Goal: Transaction & Acquisition: Purchase product/service

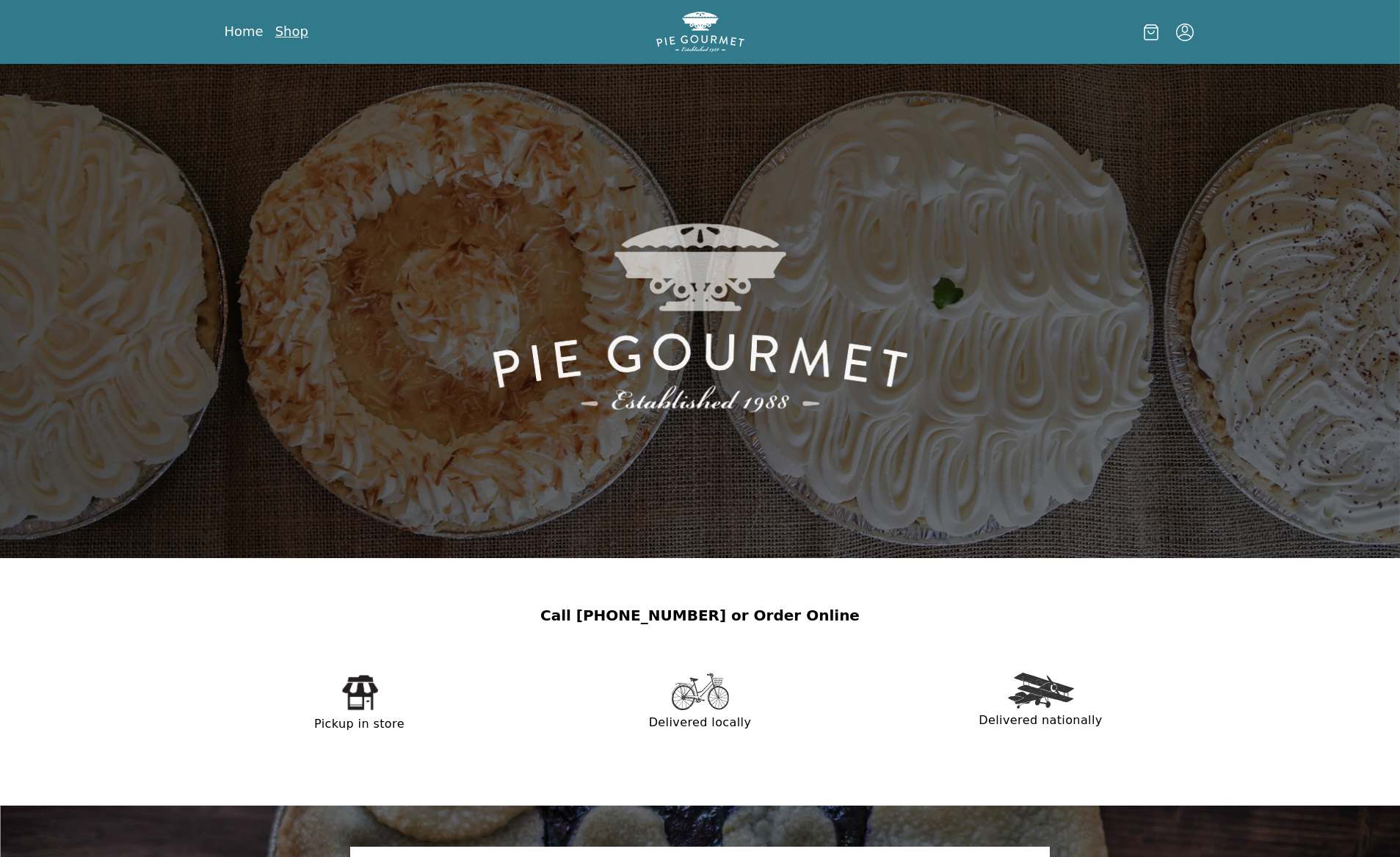
click at [291, 37] on link "Shop" at bounding box center [292, 31] width 33 height 18
click at [285, 37] on link "Shop" at bounding box center [292, 31] width 33 height 18
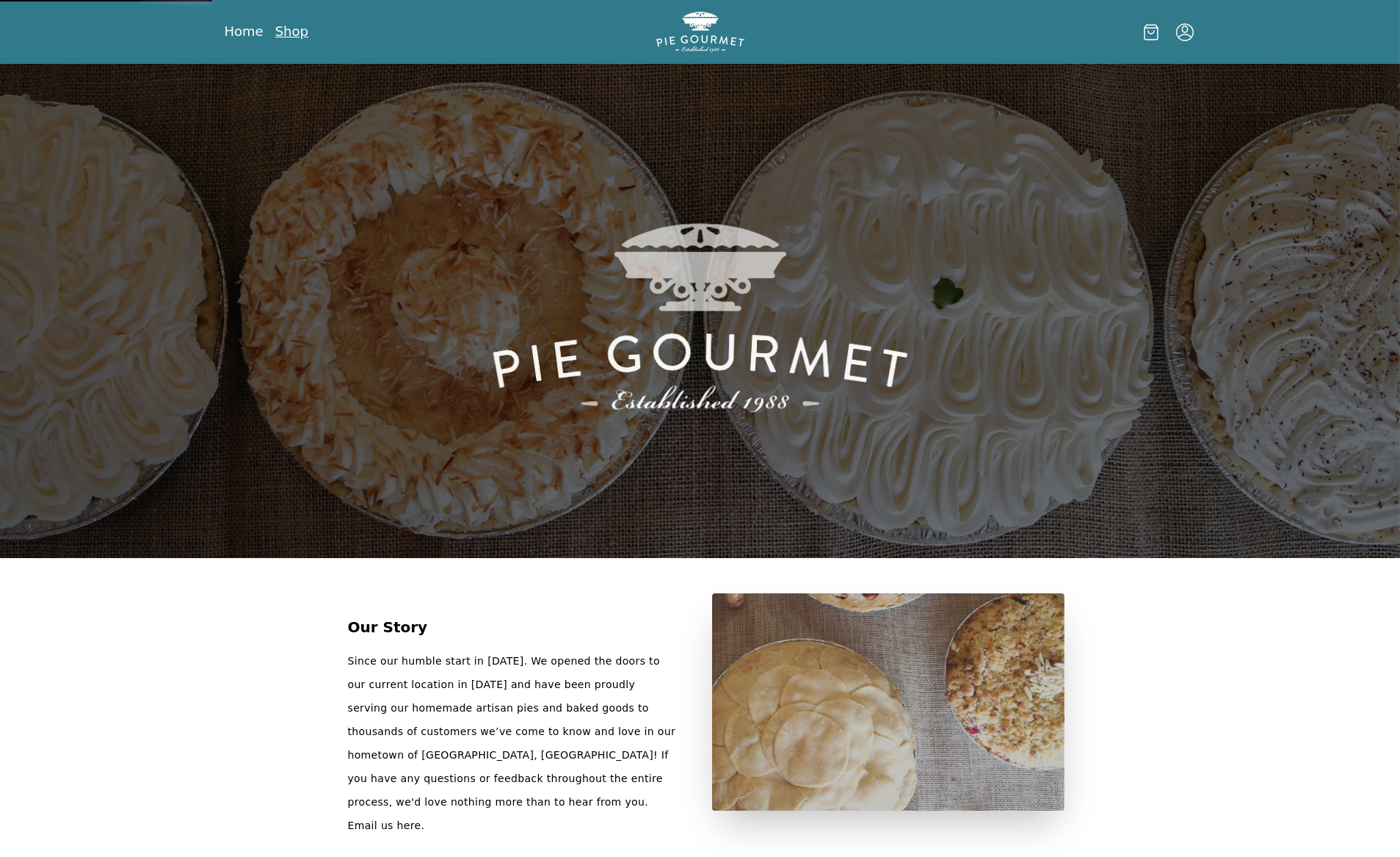
click at [285, 28] on link "Shop" at bounding box center [292, 31] width 33 height 18
click at [284, 17] on div "Home Shop" at bounding box center [700, 31] width 1127 height 64
click at [284, 23] on link "Shop" at bounding box center [292, 31] width 33 height 18
click at [240, 11] on div "Home Shop" at bounding box center [700, 31] width 1127 height 64
click at [240, 26] on link "Home" at bounding box center [244, 31] width 39 height 18
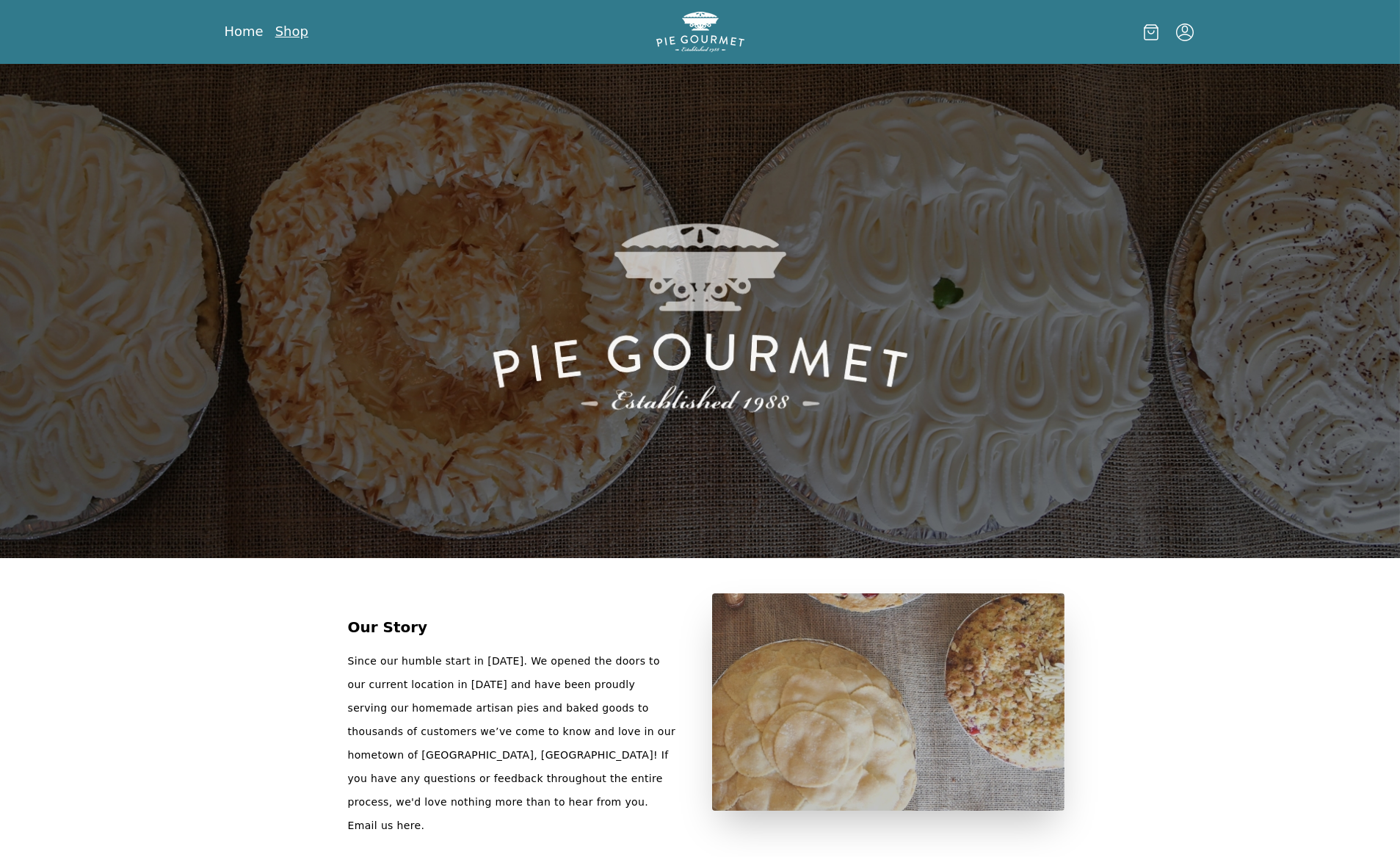
click at [285, 23] on link "Shop" at bounding box center [292, 31] width 33 height 18
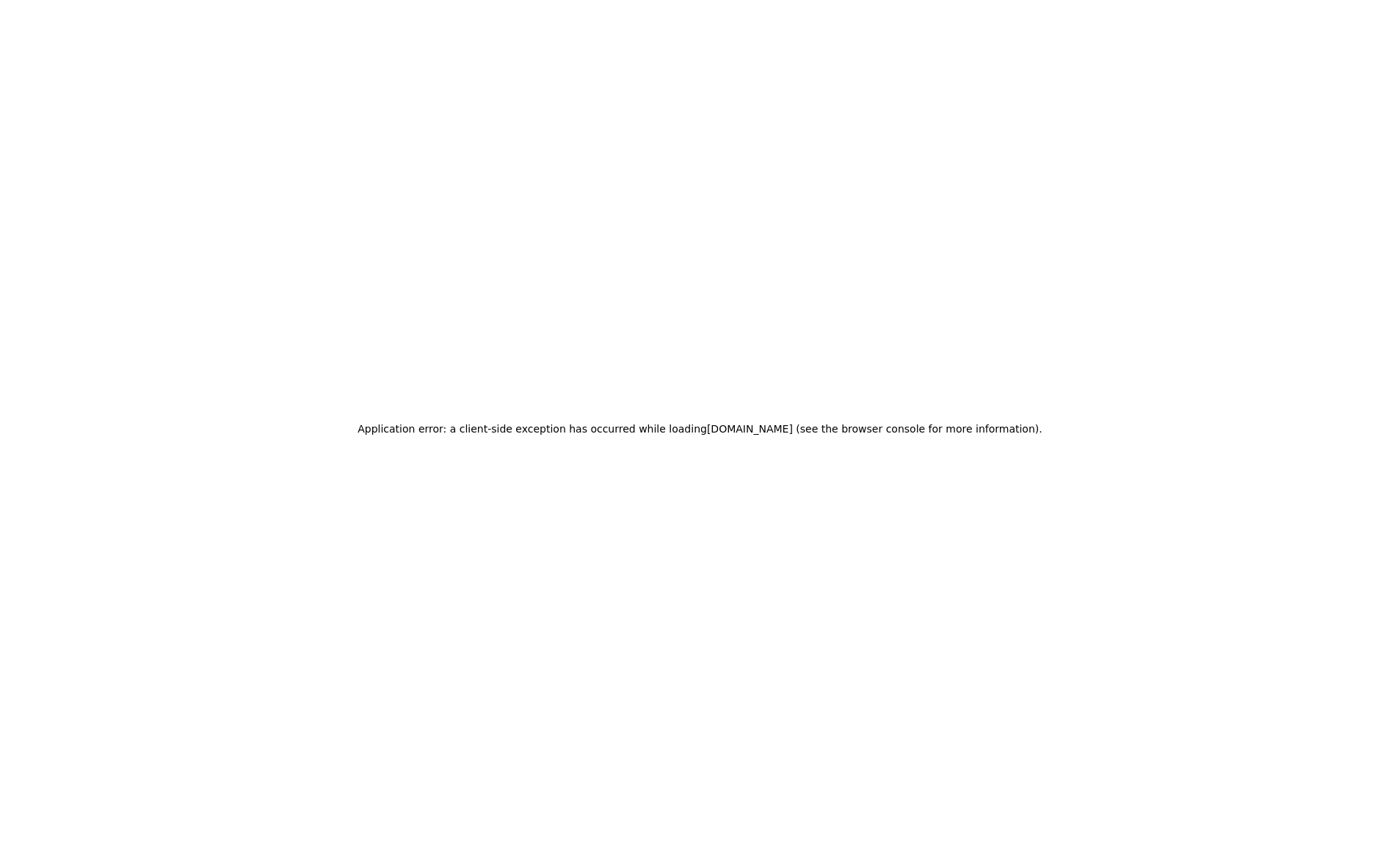
click at [0, 0] on vercel-live-feedback at bounding box center [0, 0] width 0 height 0
click at [1328, 571] on div "Application error: a client-side exception has occurred while loading [DOMAIN_N…" at bounding box center [700, 428] width 1400 height 857
click at [1015, 256] on div "Application error: a client-side exception has occurred while loading [DOMAIN_N…" at bounding box center [700, 428] width 1400 height 857
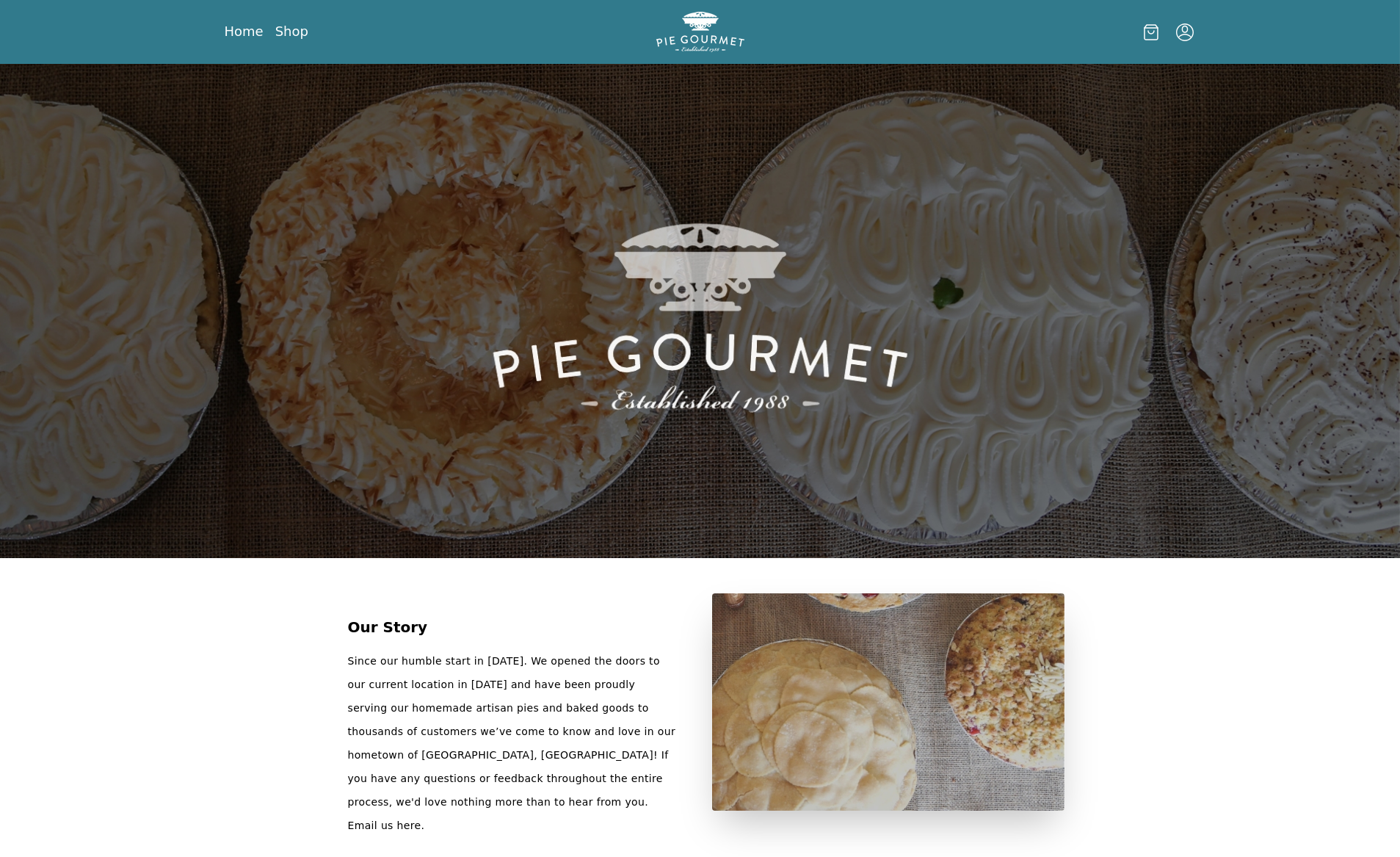
click at [1157, 37] on icon at bounding box center [1151, 32] width 15 height 17
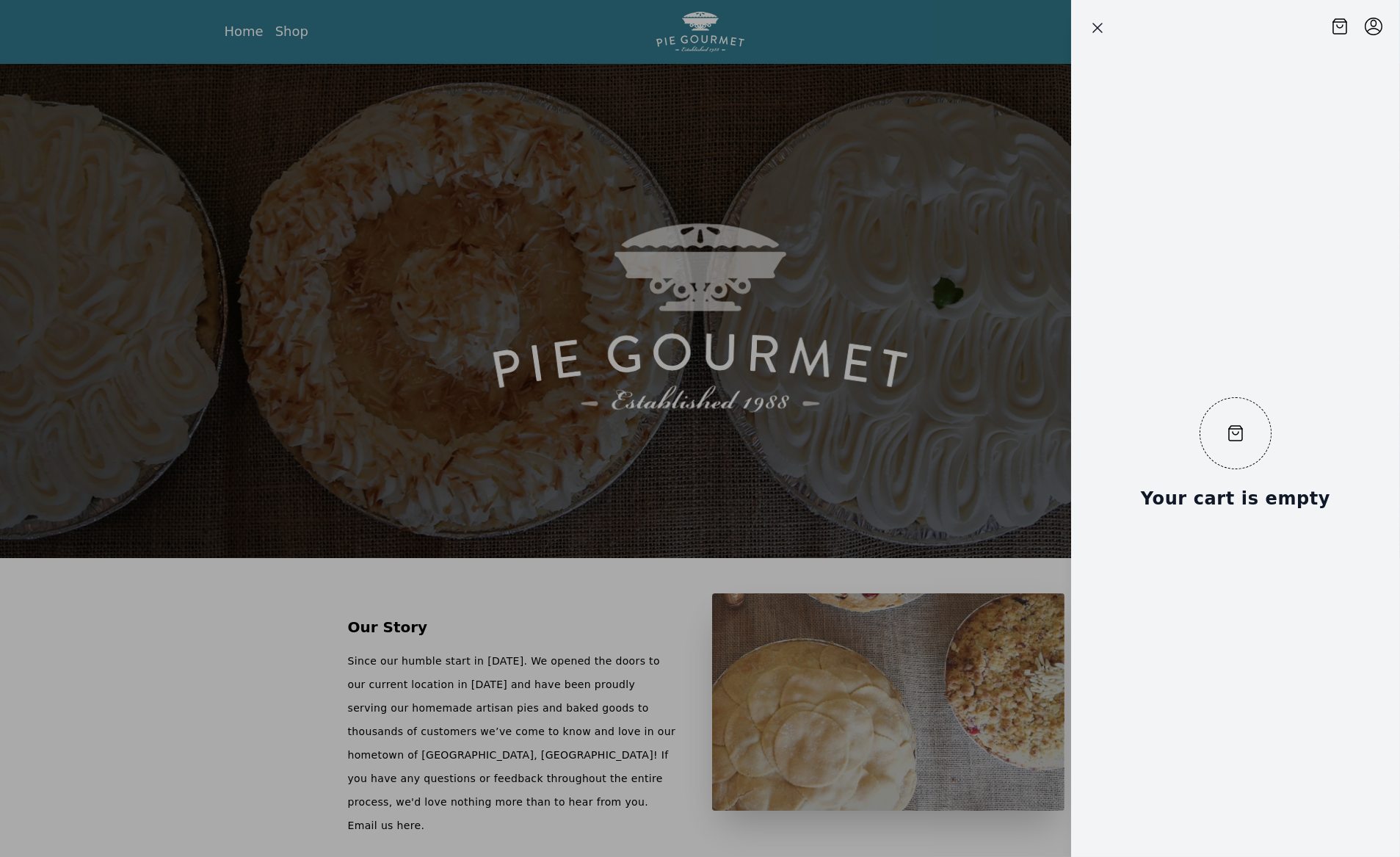
click at [1093, 28] on icon "Close panel" at bounding box center [1097, 28] width 18 height 18
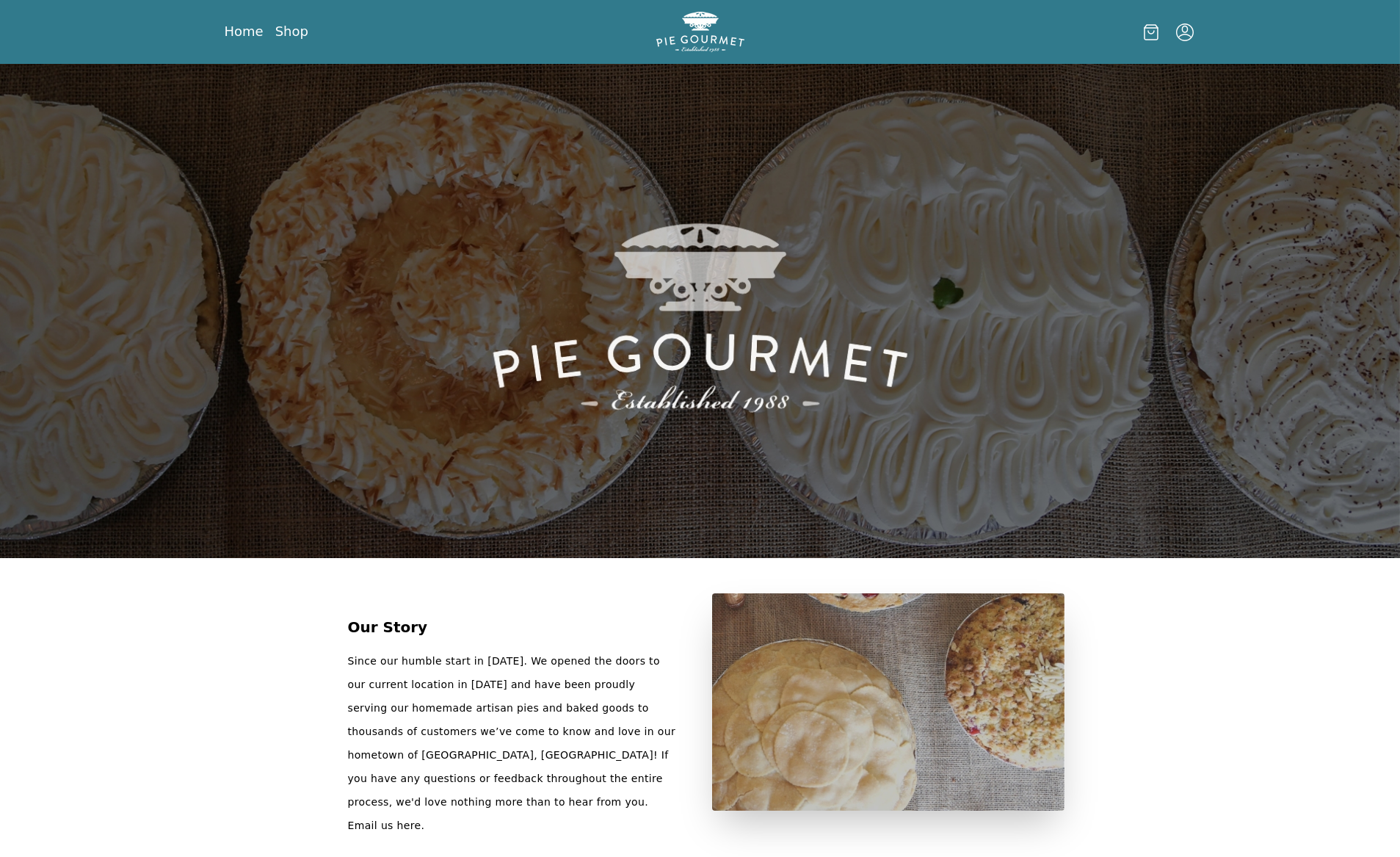
click at [1180, 32] on icon "Menu" at bounding box center [1185, 32] width 18 height 18
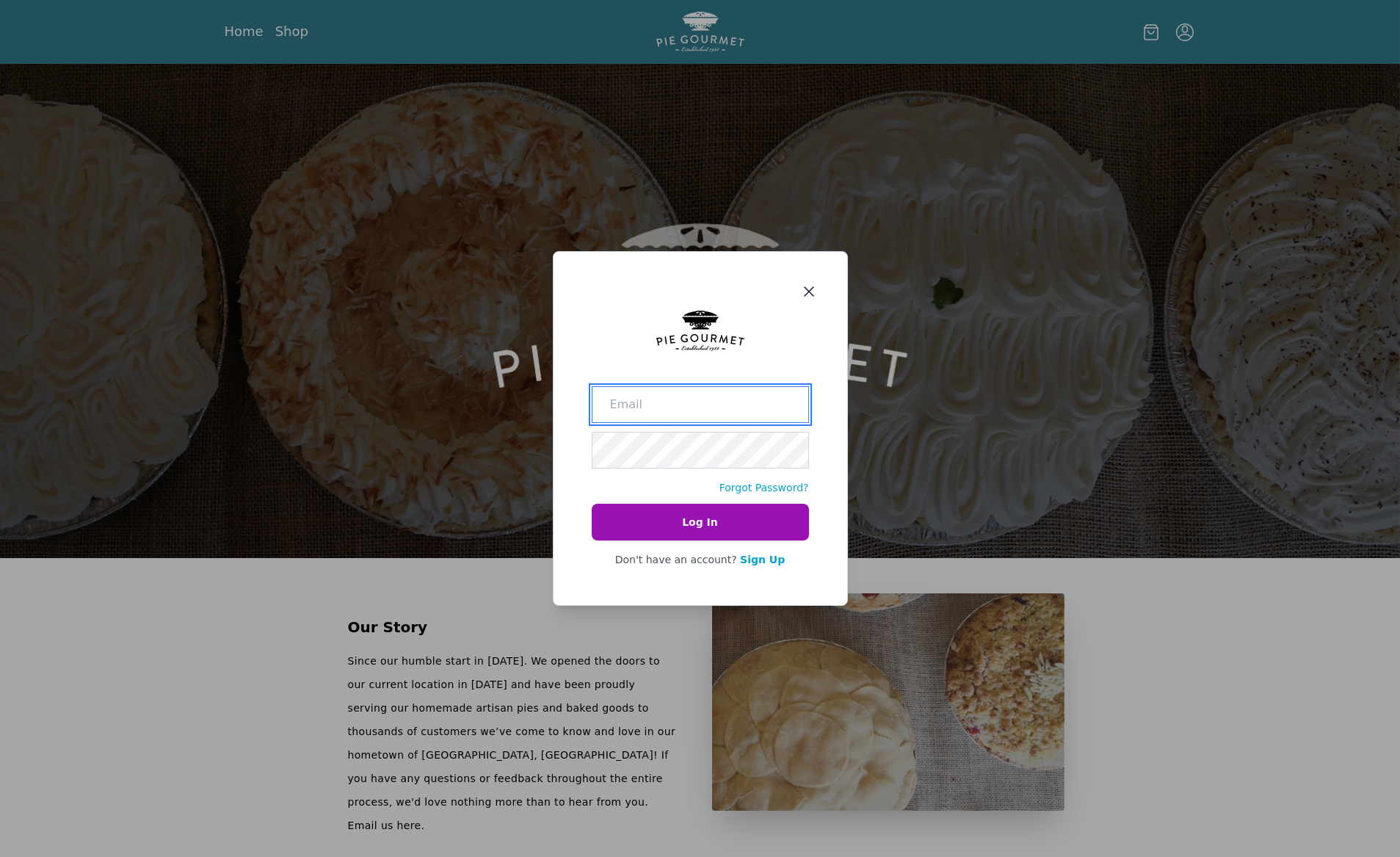
click at [894, 102] on div "Forgot Password? Log In Don't have an account? Sign Up" at bounding box center [700, 428] width 1400 height 857
click at [803, 287] on icon "Close panel" at bounding box center [809, 291] width 18 height 18
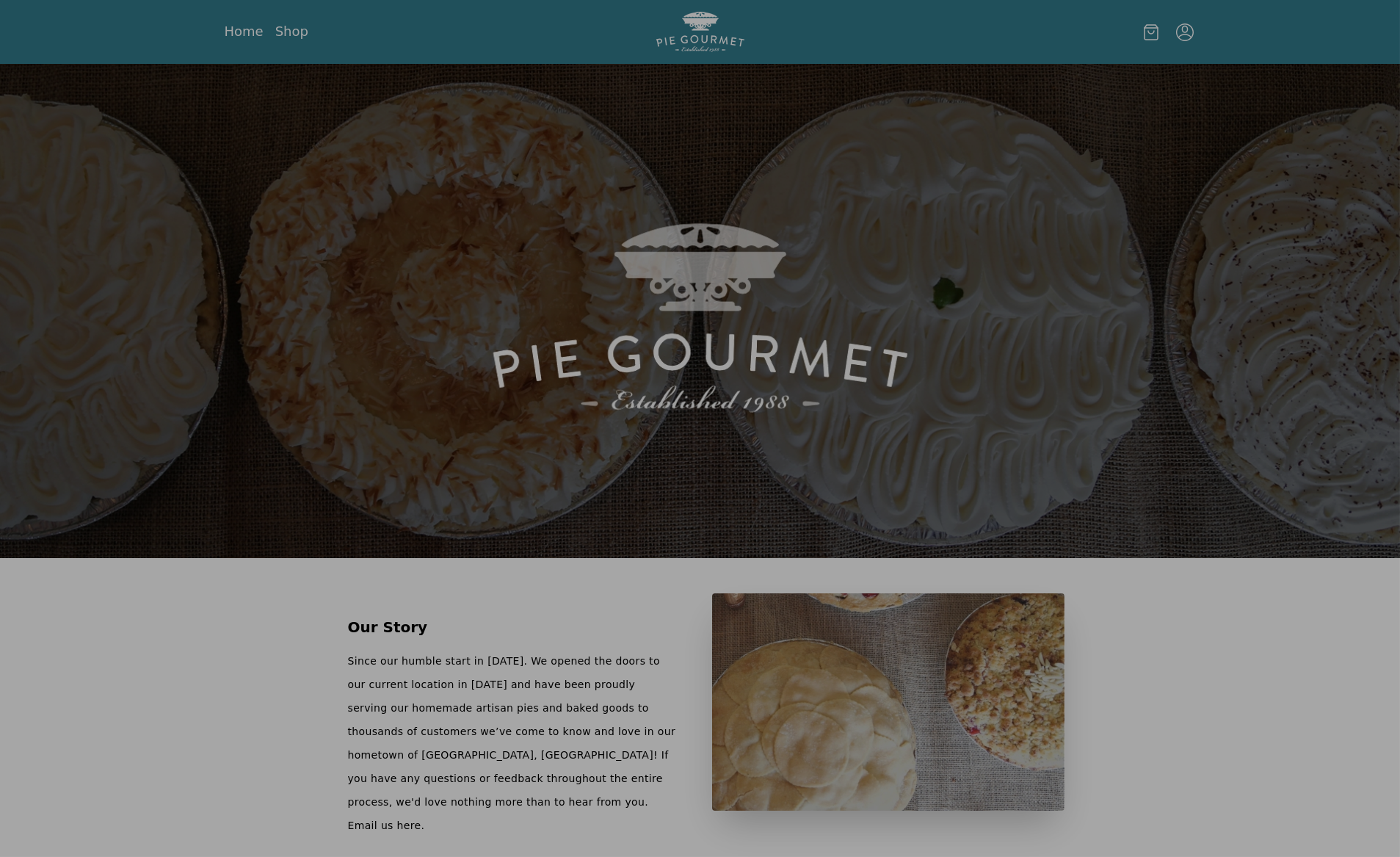
click at [803, 287] on img at bounding box center [700, 311] width 1400 height 494
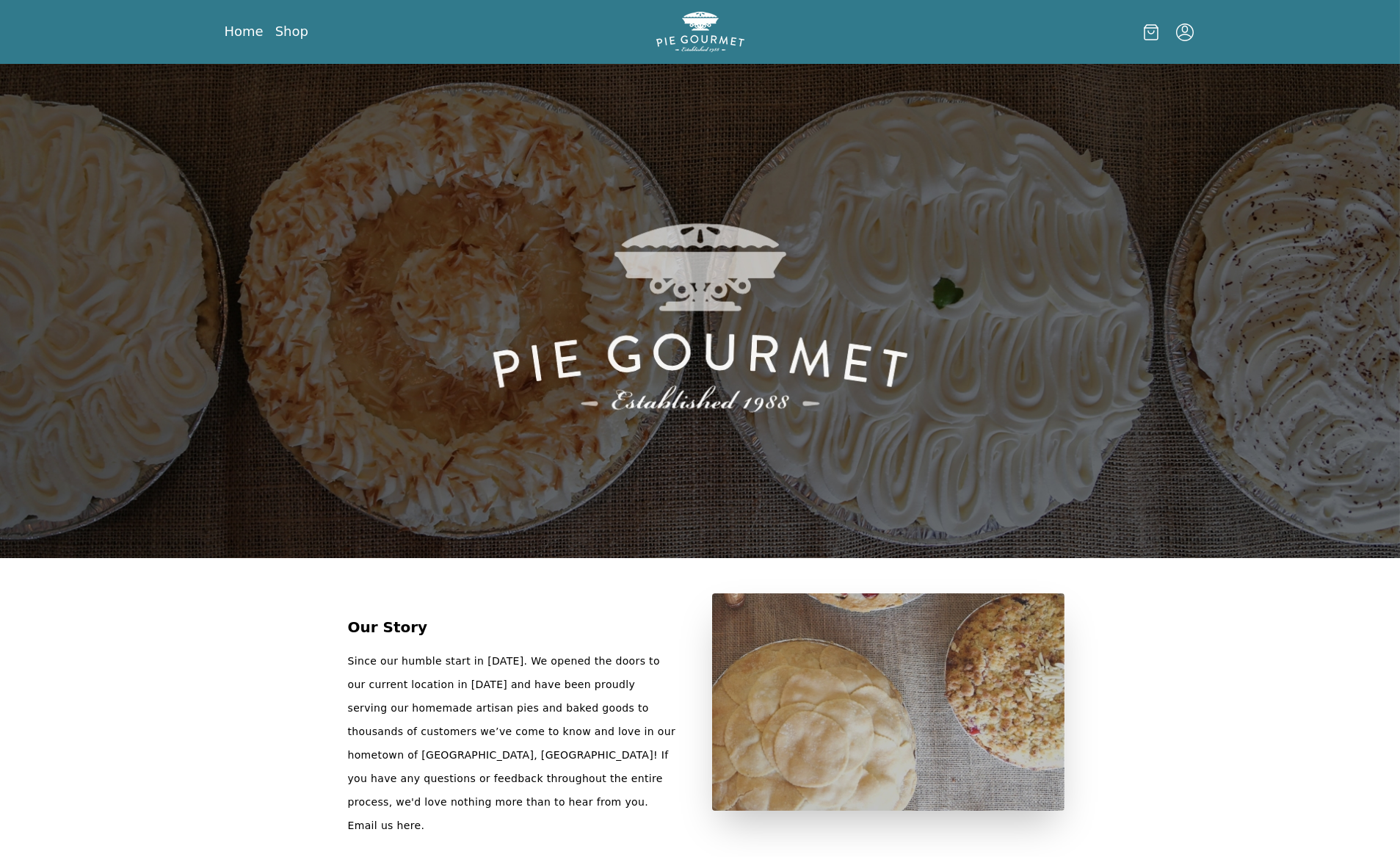
click at [306, 25] on nav "Home Shop" at bounding box center [380, 31] width 312 height 19
click at [291, 30] on link "Shop" at bounding box center [292, 31] width 33 height 18
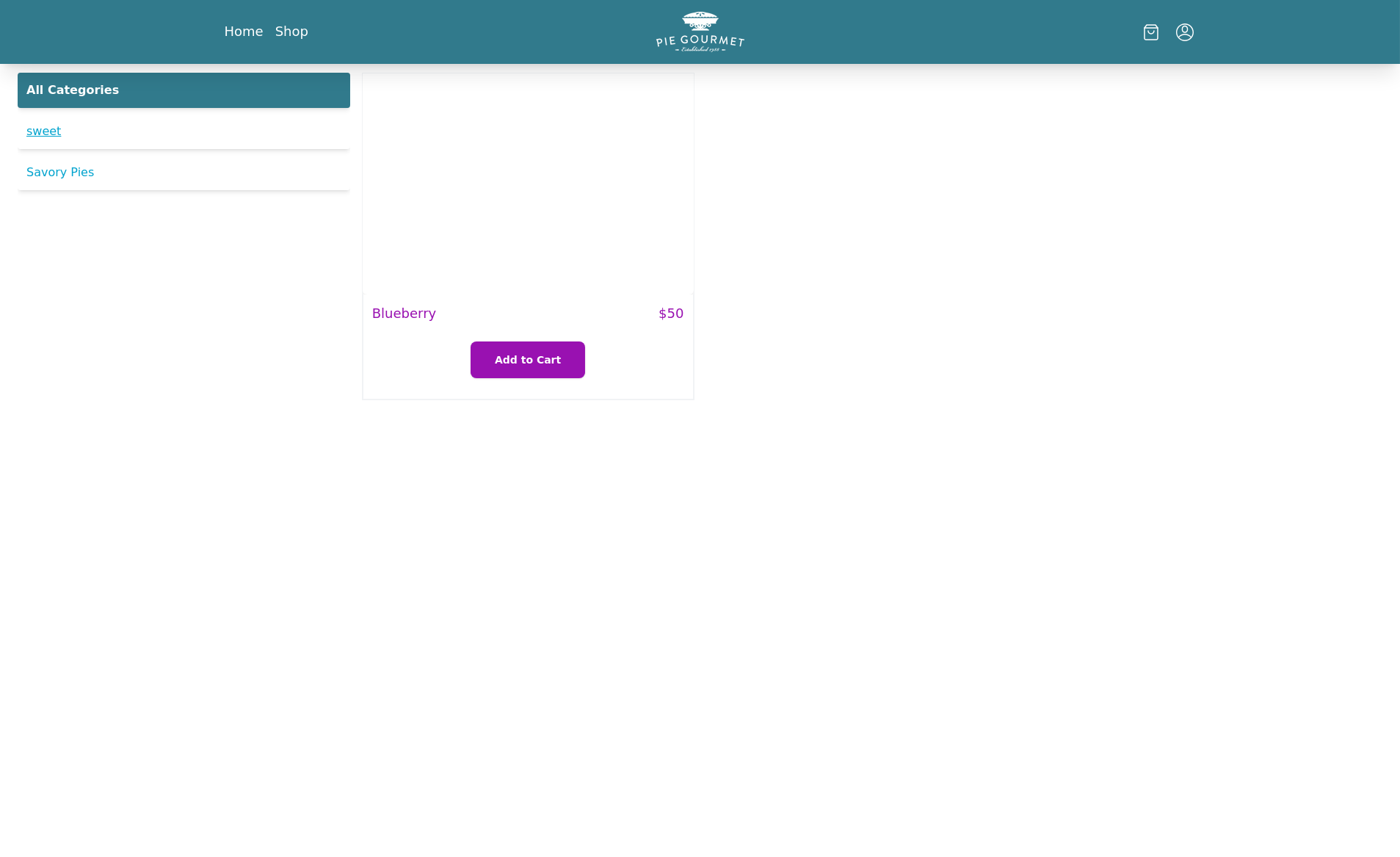
click at [174, 135] on link "sweet" at bounding box center [184, 131] width 332 height 35
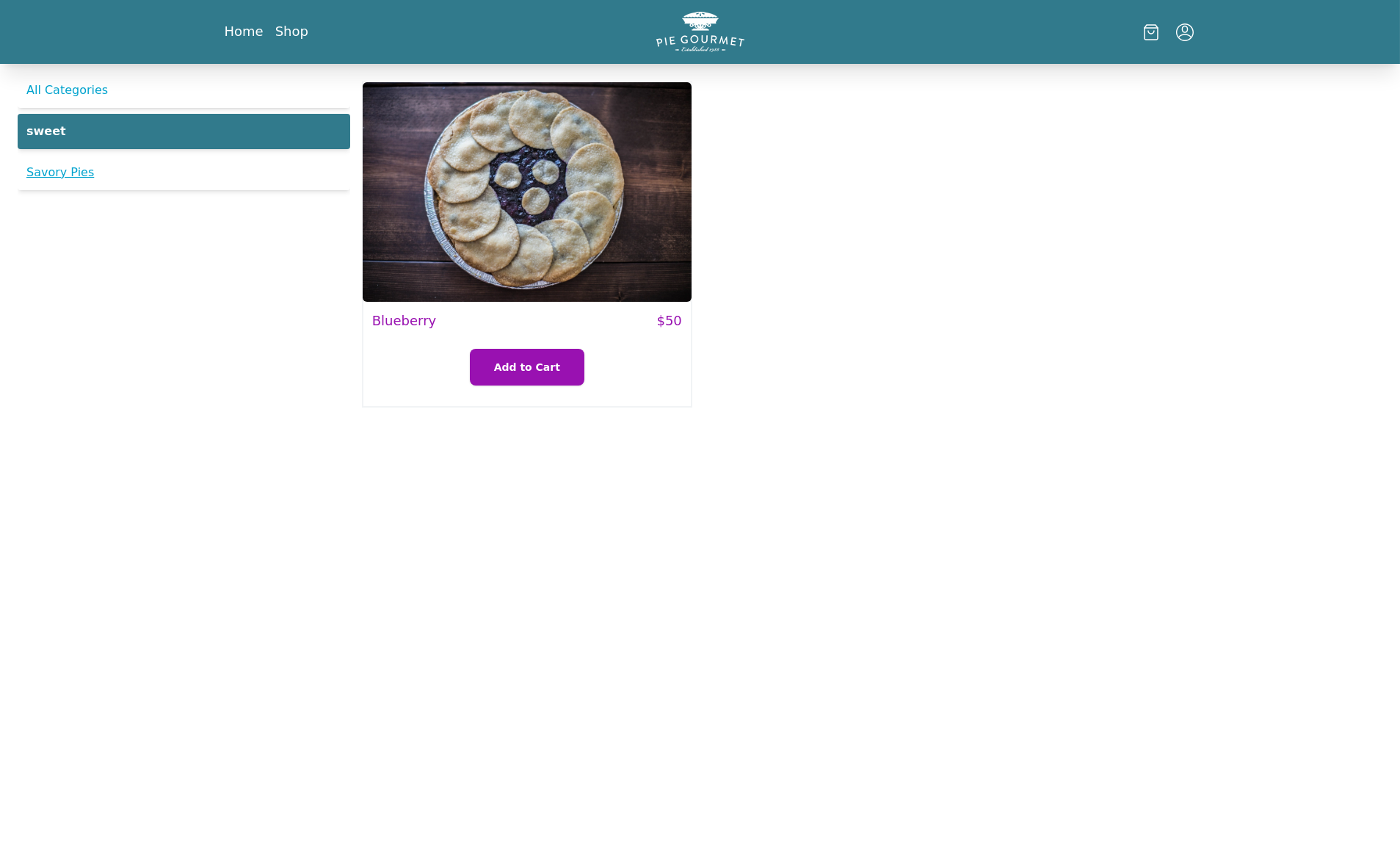
click at [209, 183] on link "Savory Pies" at bounding box center [184, 173] width 332 height 35
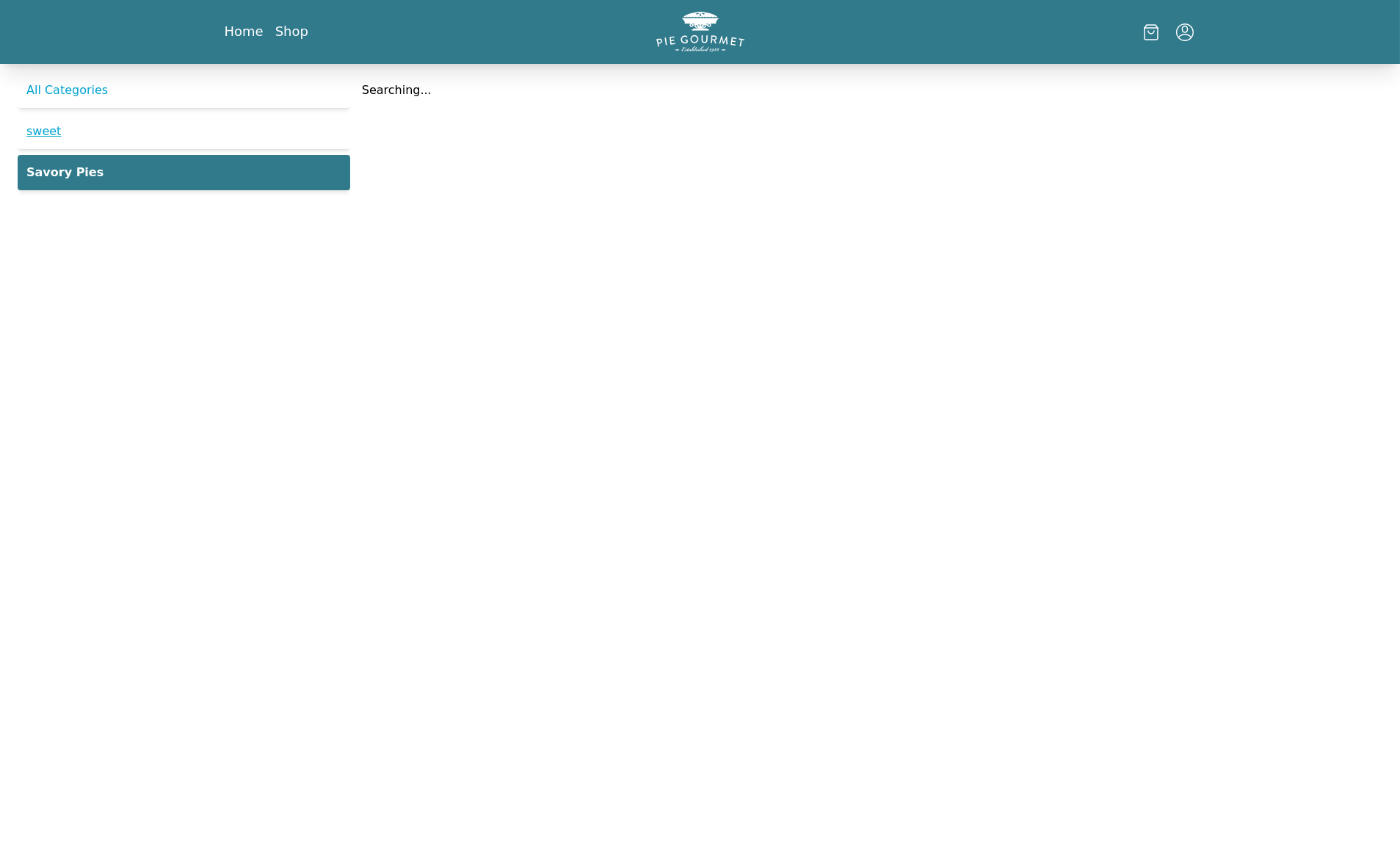
click at [155, 124] on link "sweet" at bounding box center [184, 131] width 332 height 35
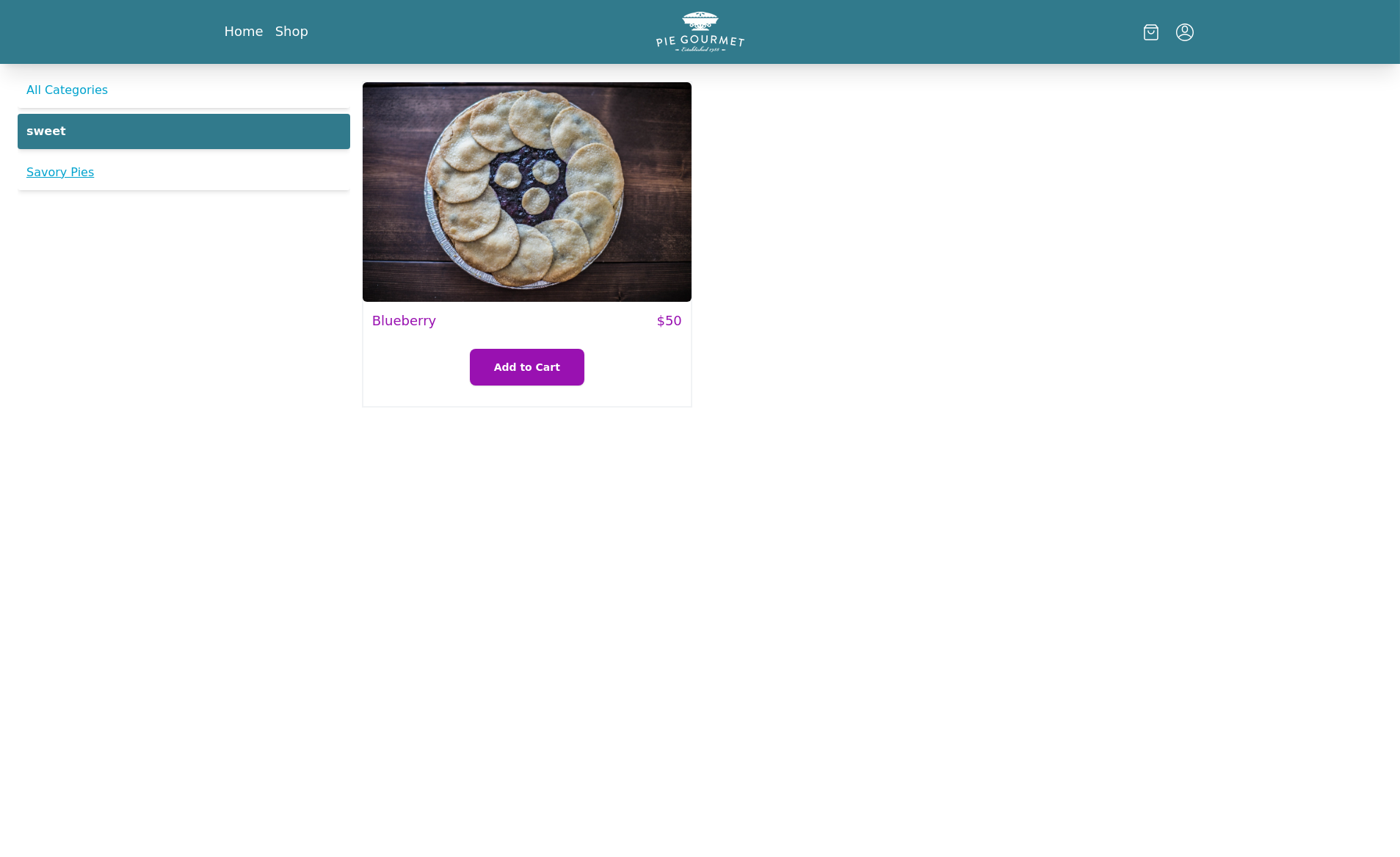
click at [191, 168] on link "Savory Pies" at bounding box center [184, 173] width 332 height 35
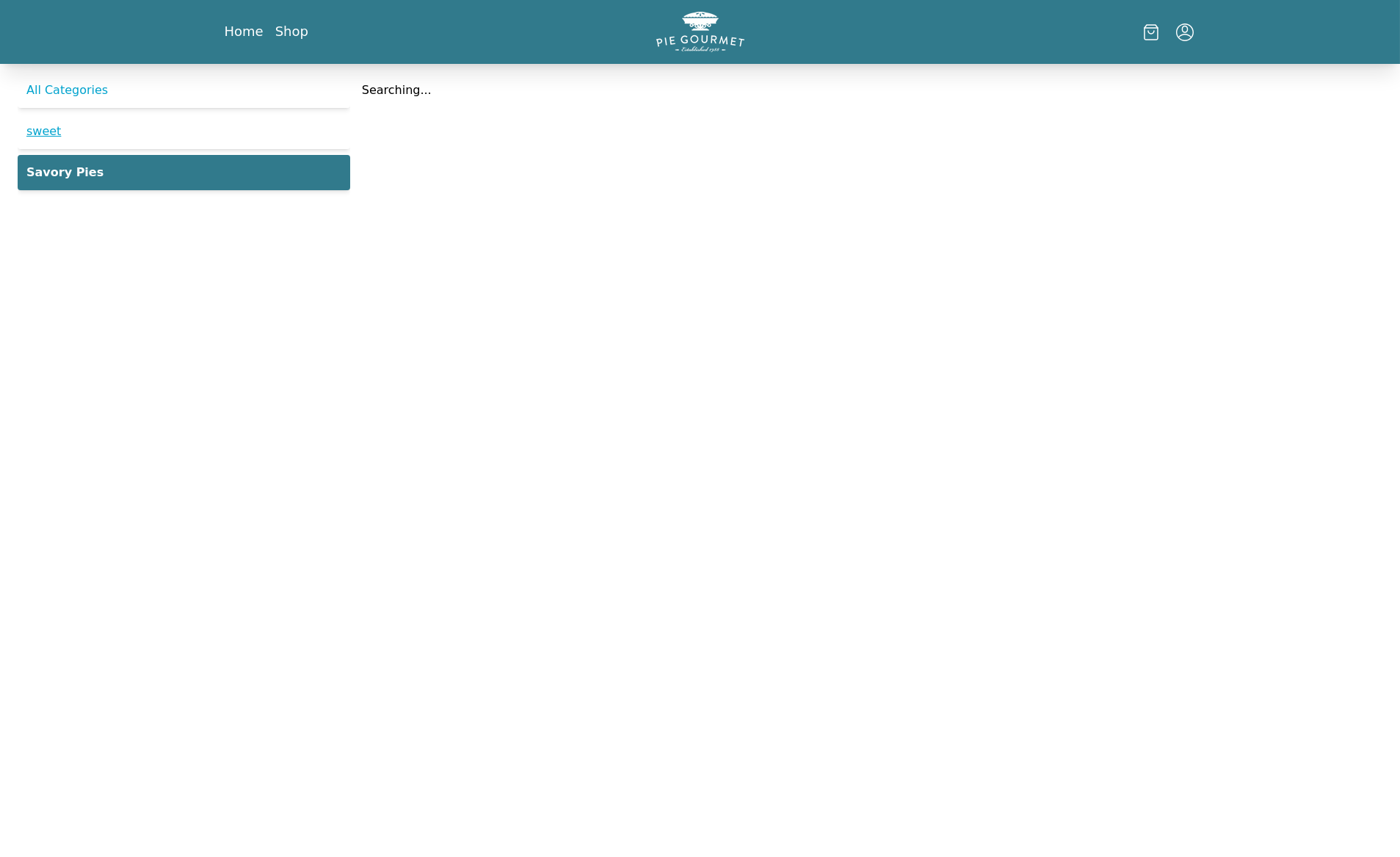
click at [129, 123] on link "sweet" at bounding box center [184, 131] width 332 height 35
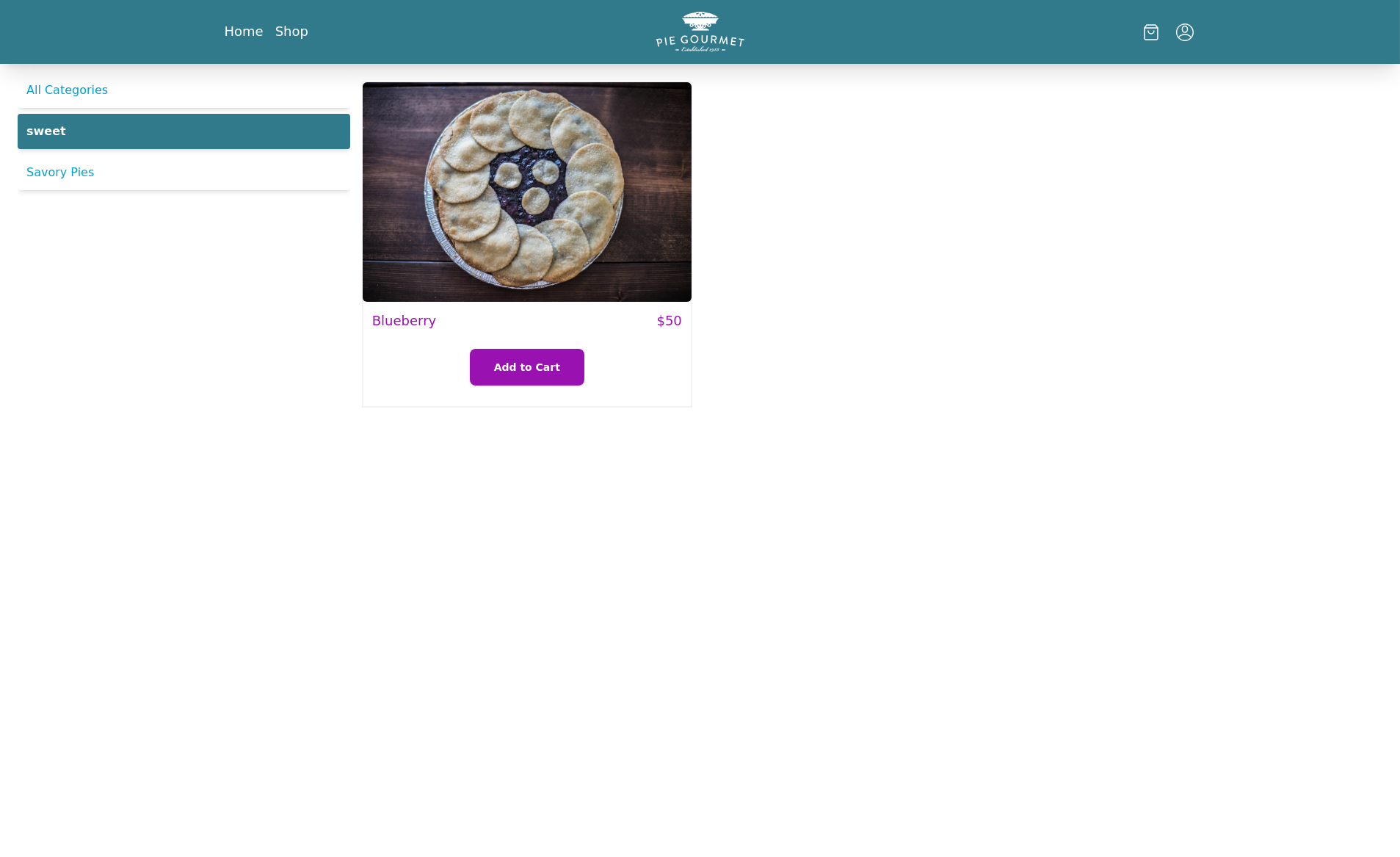
click at [556, 209] on img at bounding box center [527, 192] width 329 height 220
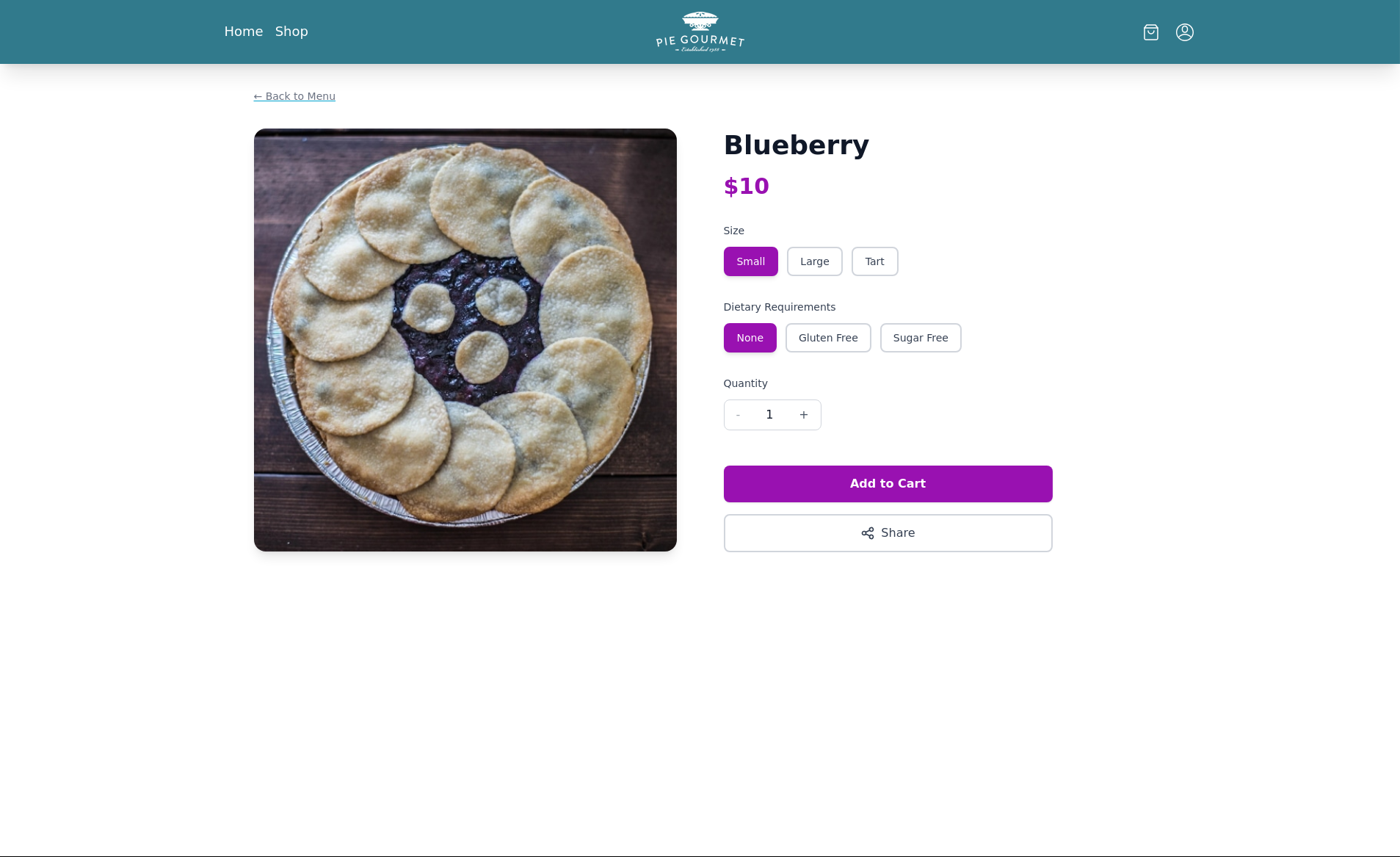
click at [300, 95] on span "← Back to Menu" at bounding box center [295, 96] width 82 height 15
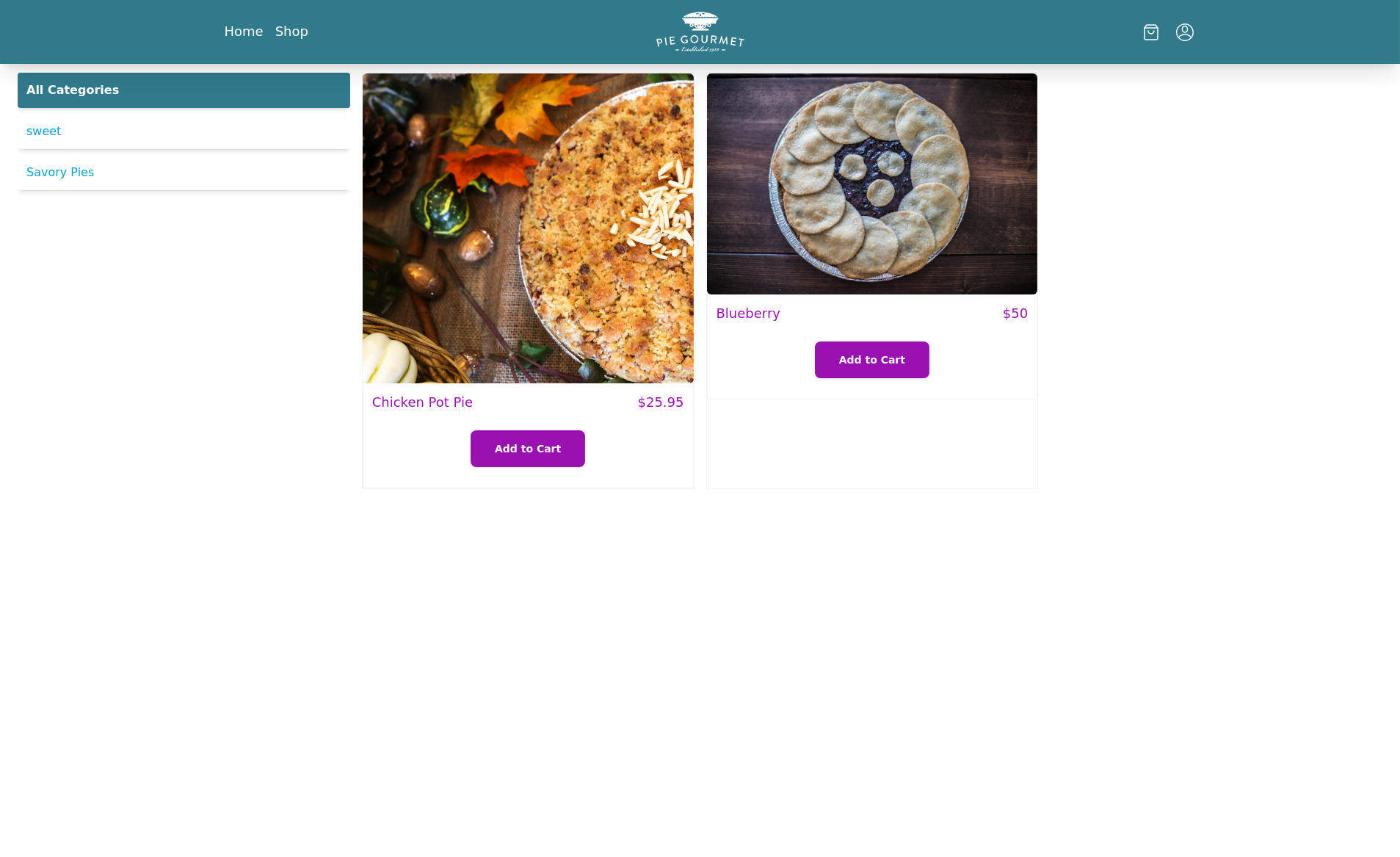
click at [448, 183] on img at bounding box center [528, 228] width 331 height 310
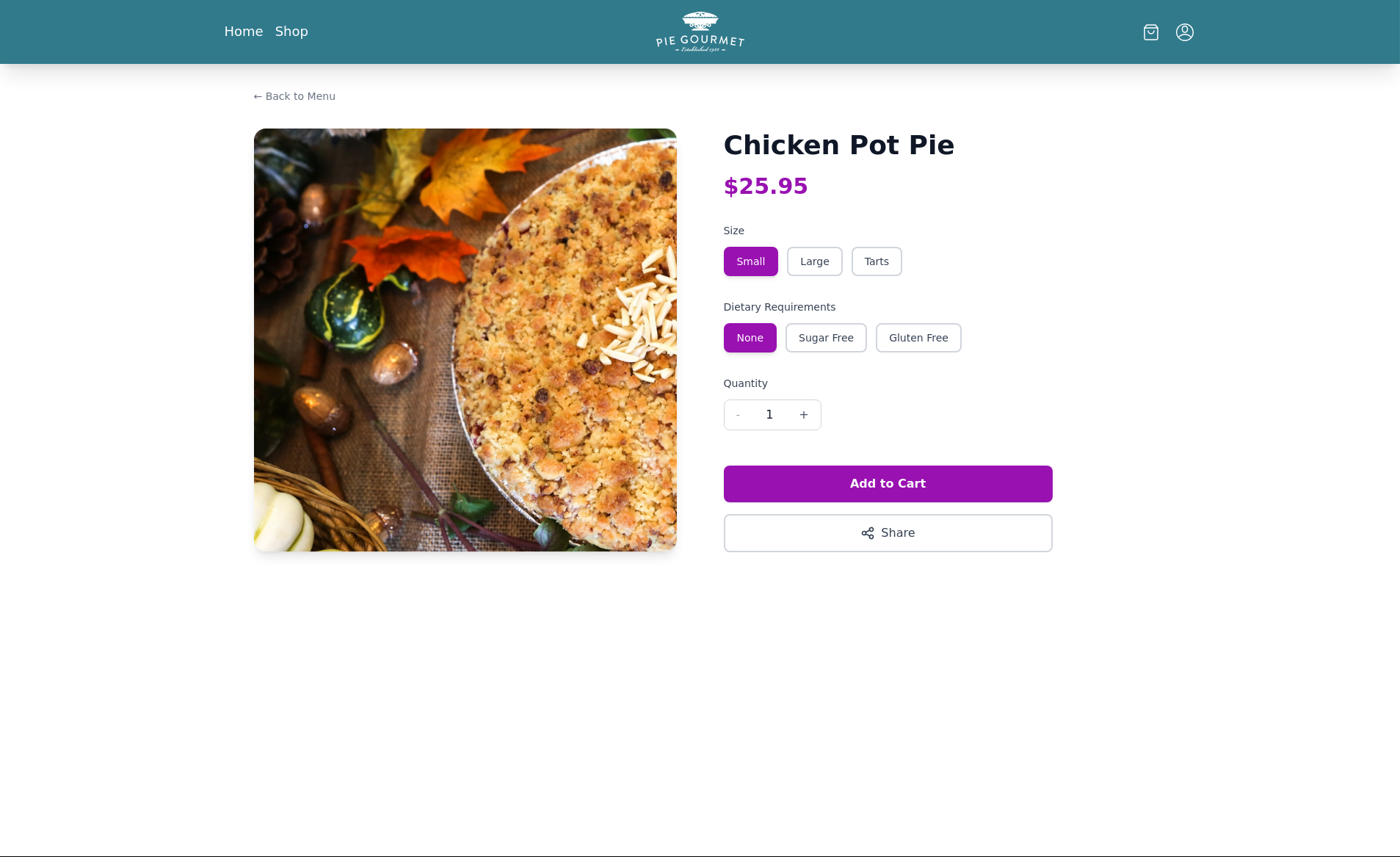
click at [828, 255] on button "Large" at bounding box center [815, 262] width 55 height 29
click at [879, 277] on div "Chicken Pot Pie $ 31.95 Size Small Large Tarts Dietary Requirements None Sugar …" at bounding box center [935, 341] width 423 height 424
click at [876, 260] on button "Tarts" at bounding box center [877, 262] width 51 height 29
click at [730, 325] on button "None" at bounding box center [750, 338] width 54 height 29
click at [833, 329] on button "Sugar Free" at bounding box center [826, 338] width 81 height 29
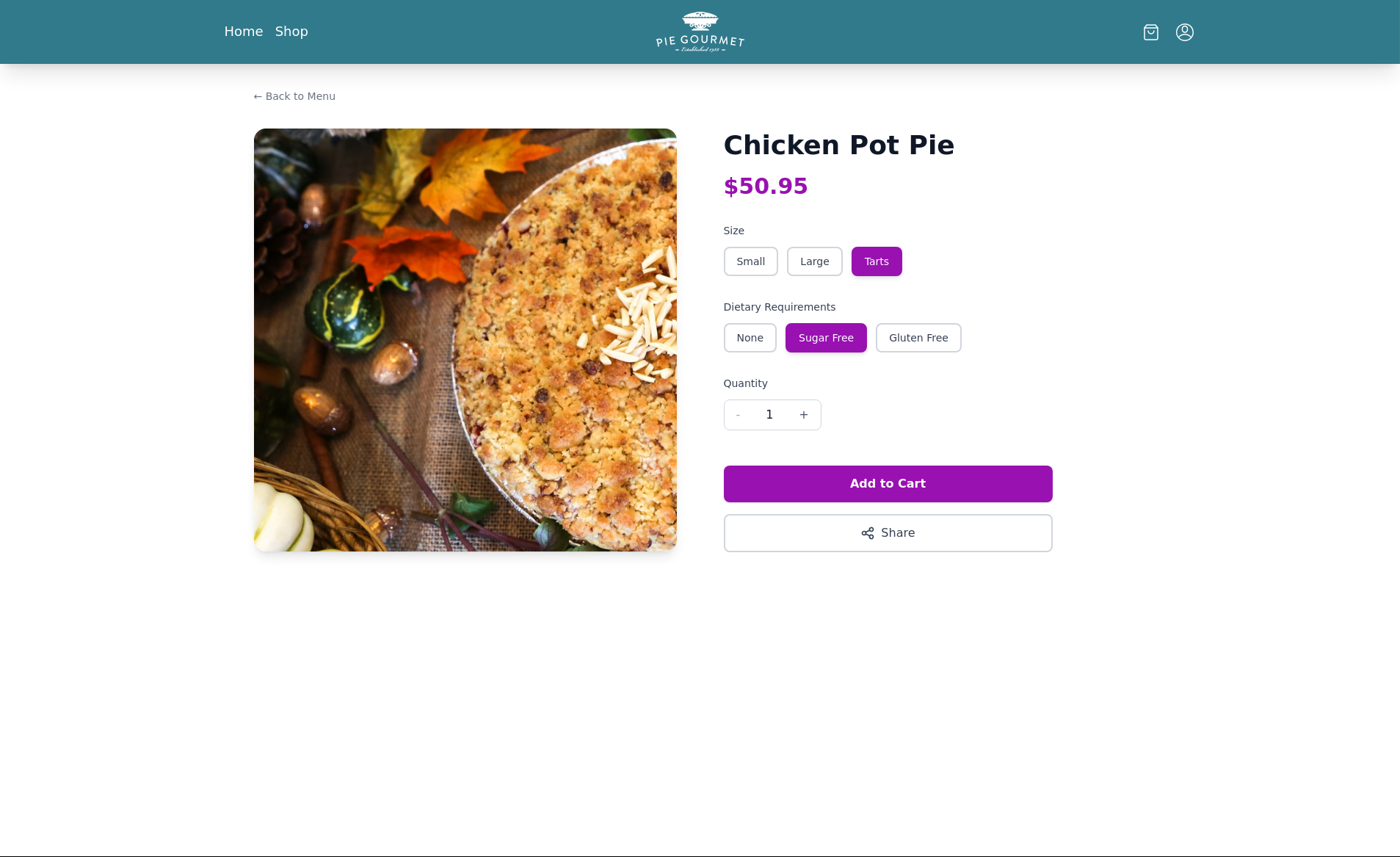
click at [970, 344] on div "None Sugar Free Gluten Free" at bounding box center [935, 338] width 423 height 29
click at [908, 335] on button "Gluten Free" at bounding box center [919, 338] width 86 height 29
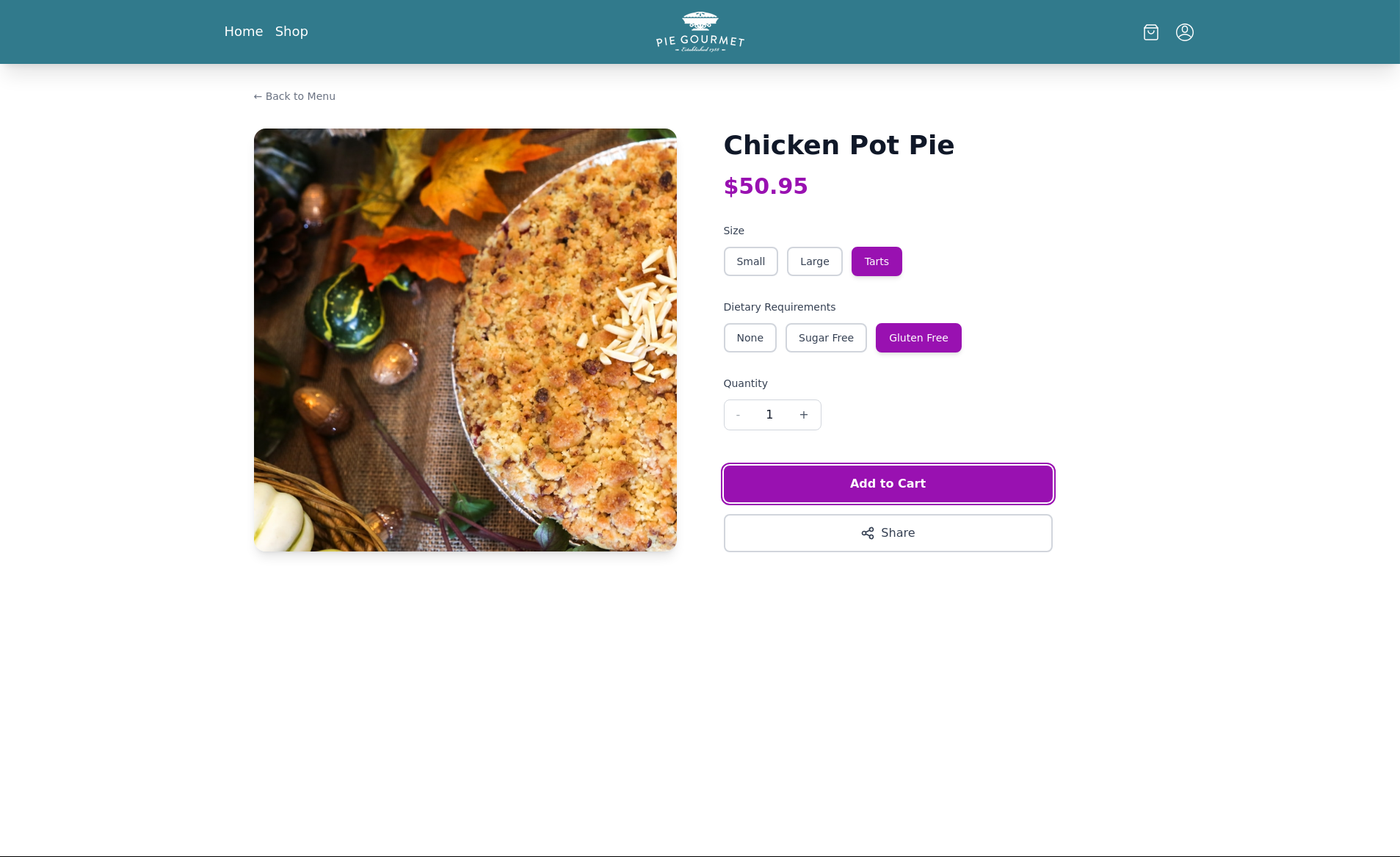
click at [900, 479] on button "Add to Cart" at bounding box center [888, 484] width 329 height 37
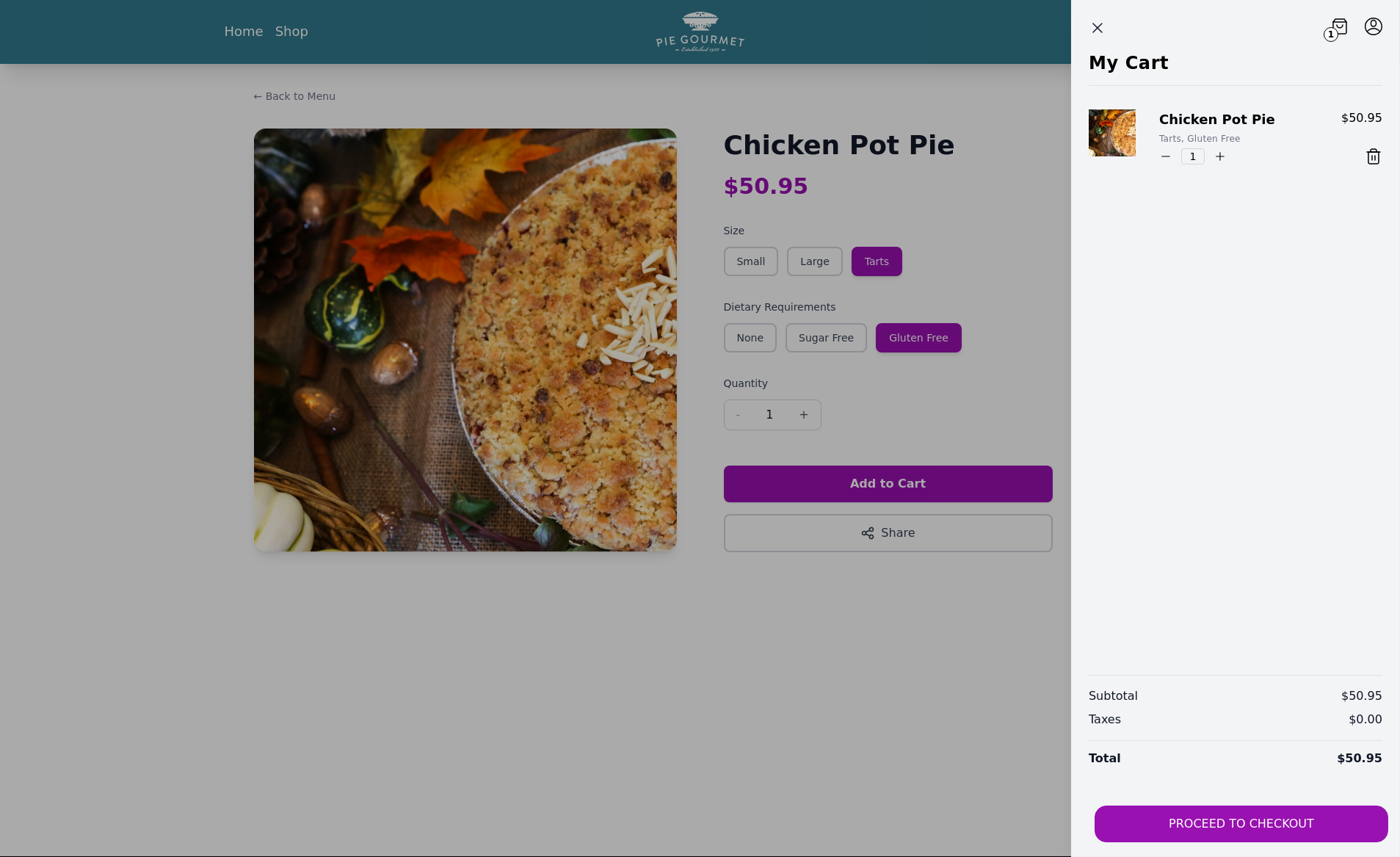
click at [1273, 831] on button "PROCEED TO CHECKOUT" at bounding box center [1241, 824] width 294 height 37
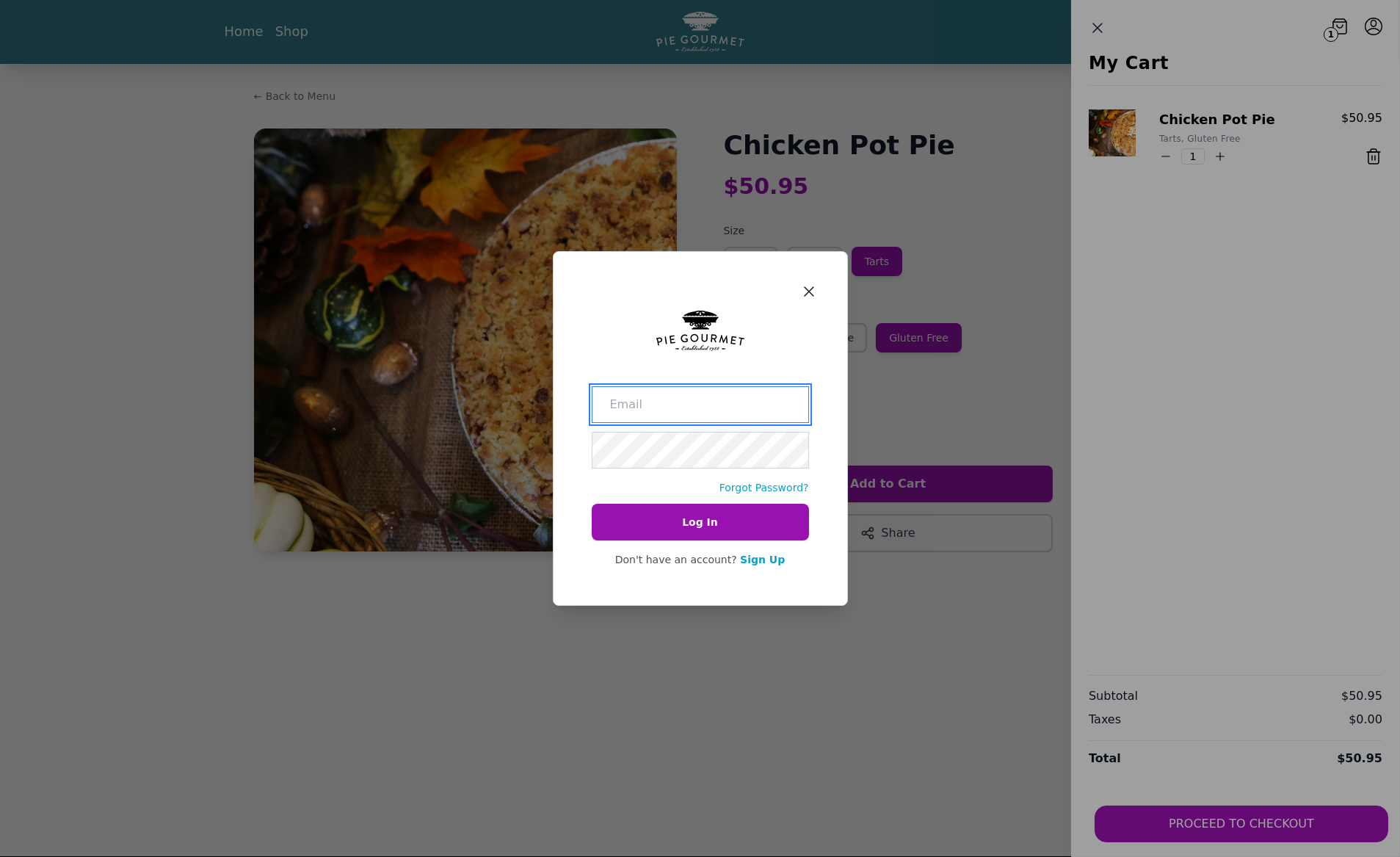
click at [755, 583] on div "Forgot Password? Log In Don't have an account? Sign Up" at bounding box center [700, 428] width 295 height 355
drag, startPoint x: 752, startPoint y: 564, endPoint x: 712, endPoint y: 586, distance: 45.7
click at [713, 586] on div "Forgot Password? Log In Don't have an account? Sign Up" at bounding box center [700, 428] width 295 height 355
type input "[EMAIL_ADDRESS][DOMAIN_NAME]"
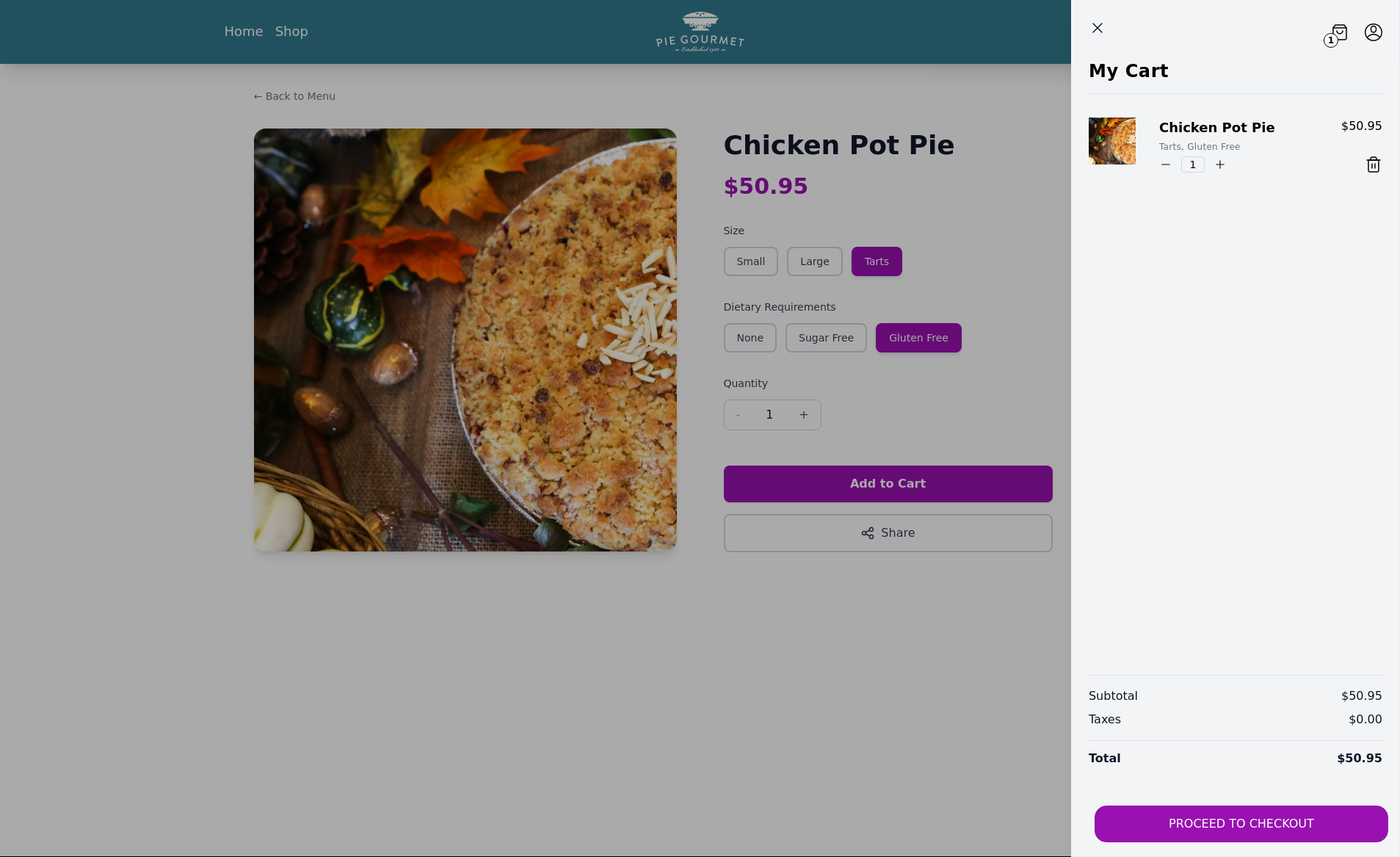
click at [1242, 820] on button "PROCEED TO CHECKOUT" at bounding box center [1241, 824] width 294 height 37
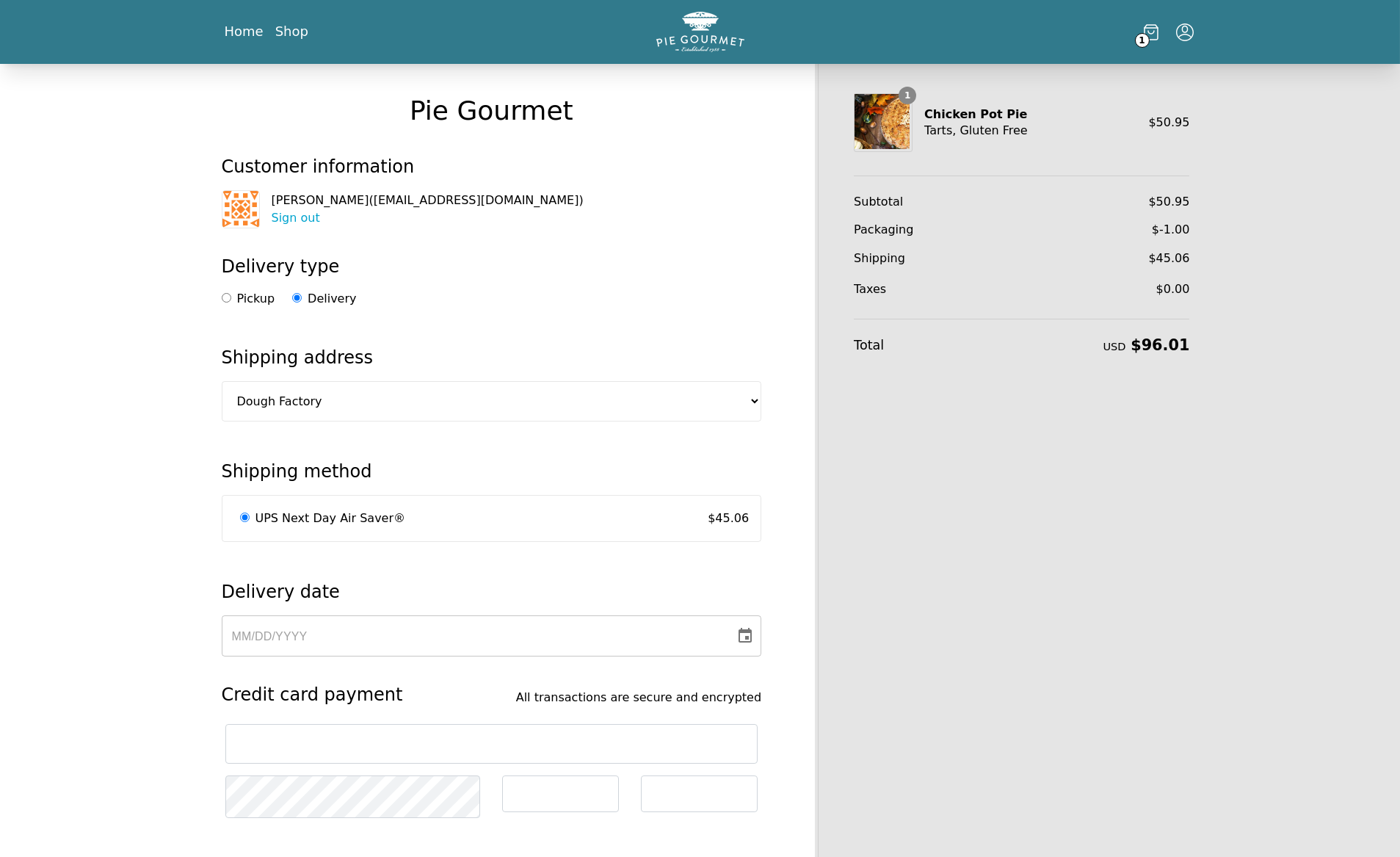
drag, startPoint x: 444, startPoint y: 381, endPoint x: 1246, endPoint y: 462, distance: 806.1
click at [1201, 462] on div "Pie Gourmet Customer information [PERSON_NAME] ( [EMAIL_ADDRESS][DOMAIN_NAME] )…" at bounding box center [700, 658] width 1001 height 1189
click at [349, 589] on h2 "Delivery date" at bounding box center [491, 598] width 540 height 35
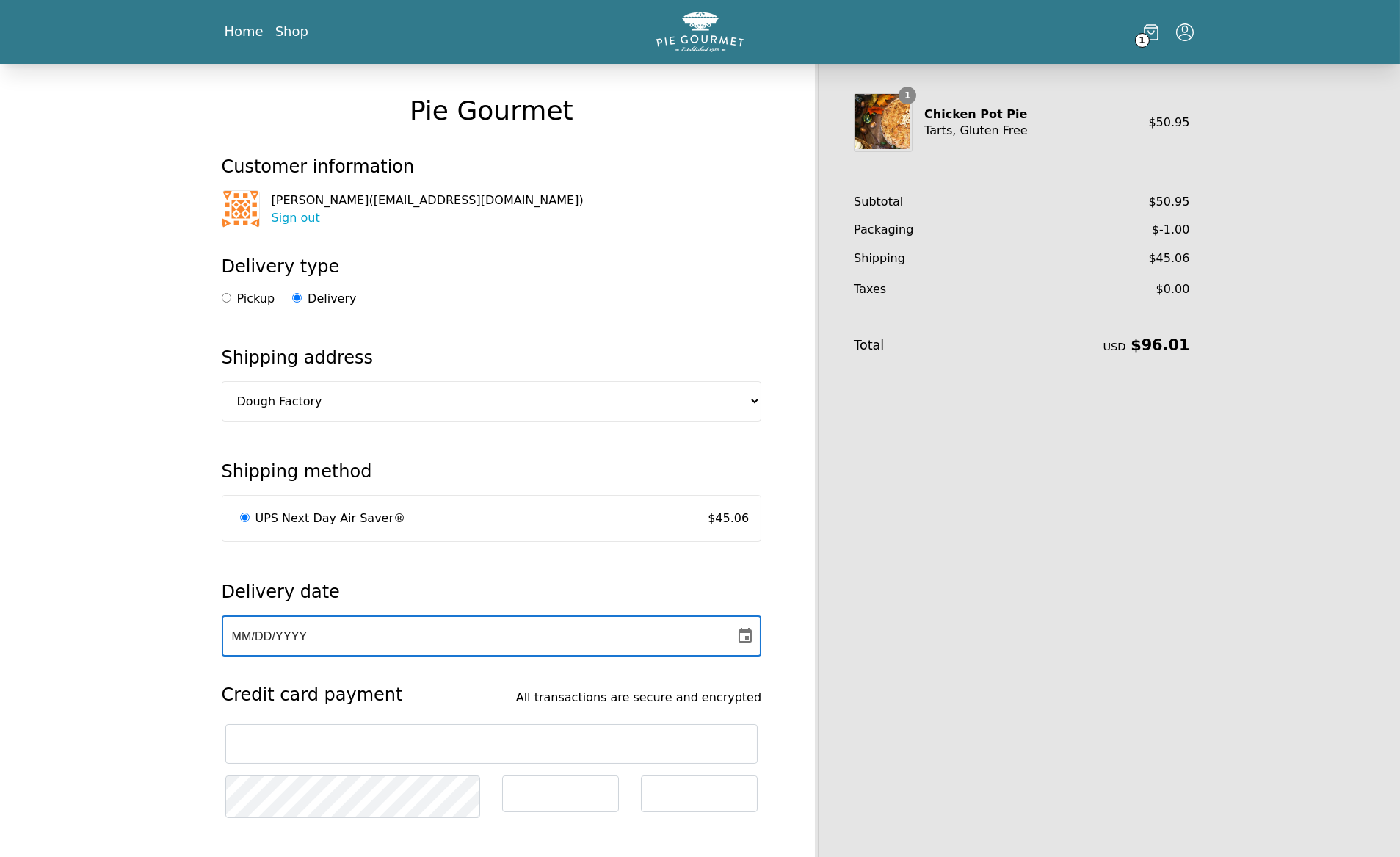
click at [349, 616] on div "MM / DD / YYYY" at bounding box center [478, 636] width 493 height 41
click at [329, 399] on div "Pie Gourmet Customer information [PERSON_NAME] ( [EMAIL_ADDRESS][DOMAIN_NAME] )…" at bounding box center [491, 658] width 584 height 1189
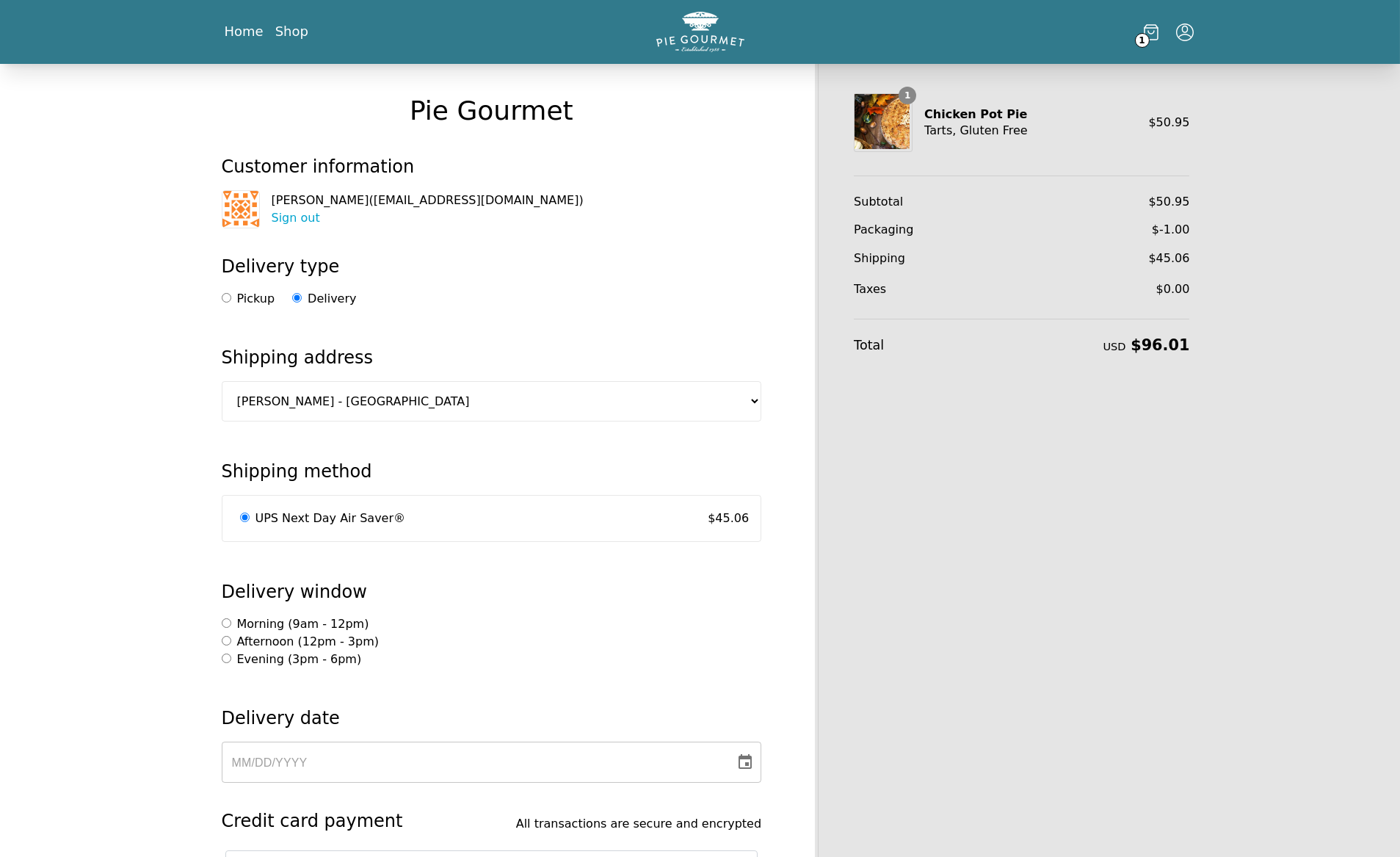
select select "0"
select select "AL"
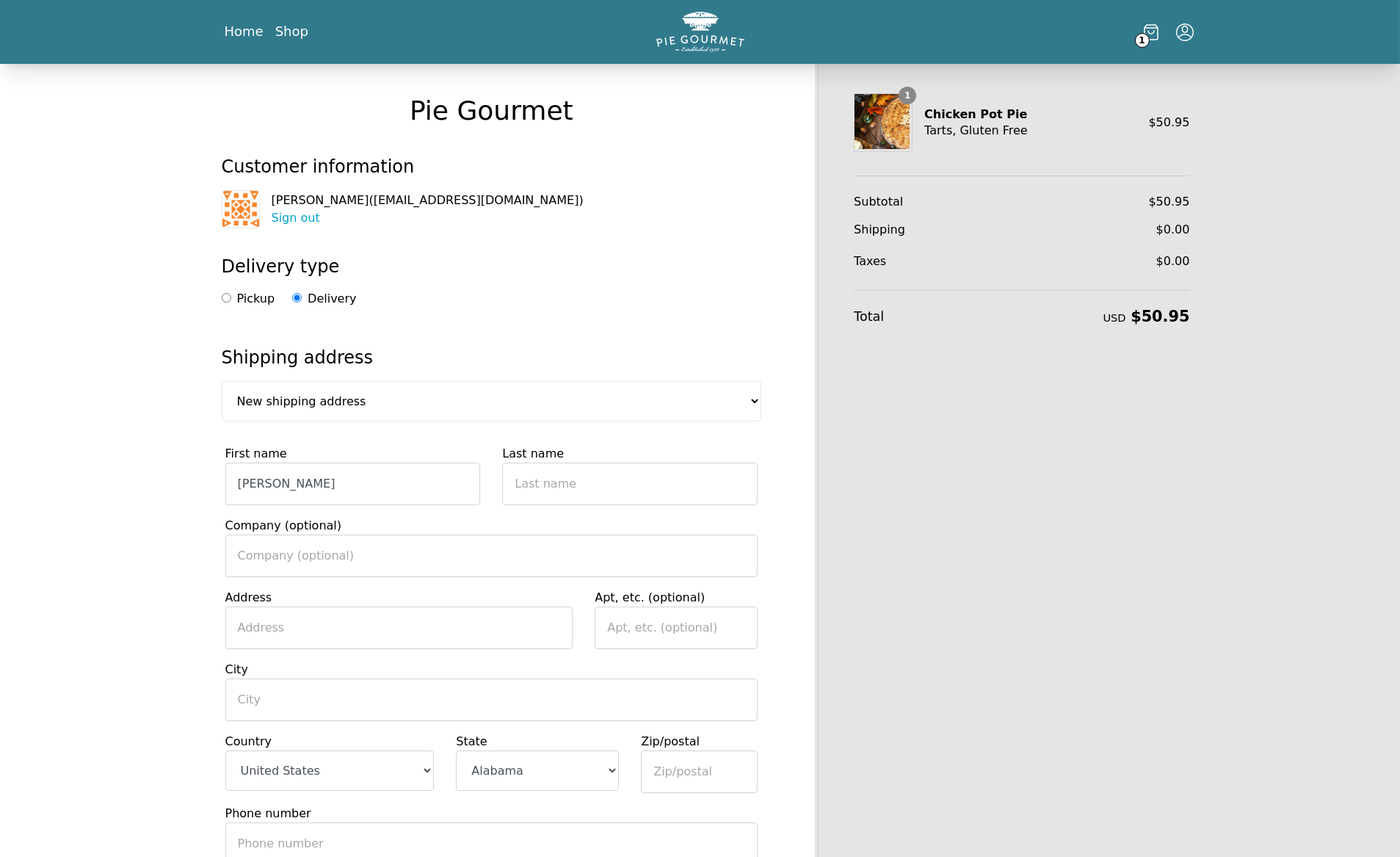
type input "[PERSON_NAME]"
type input "Ogolo"
type input "4"
type input "[STREET_ADDRESS]"
type input "[GEOGRAPHIC_DATA]"
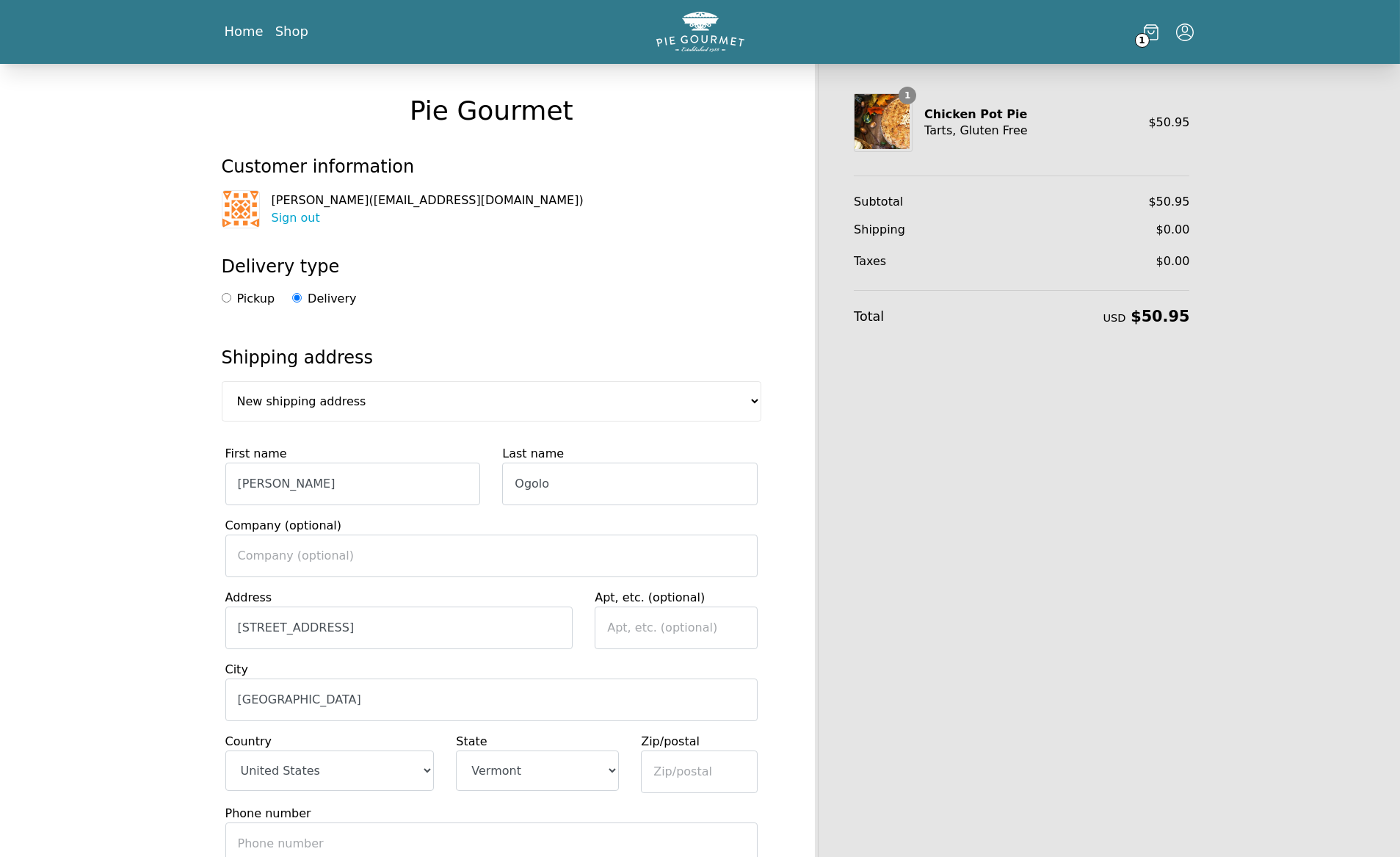
select select "VA"
type input "22180"
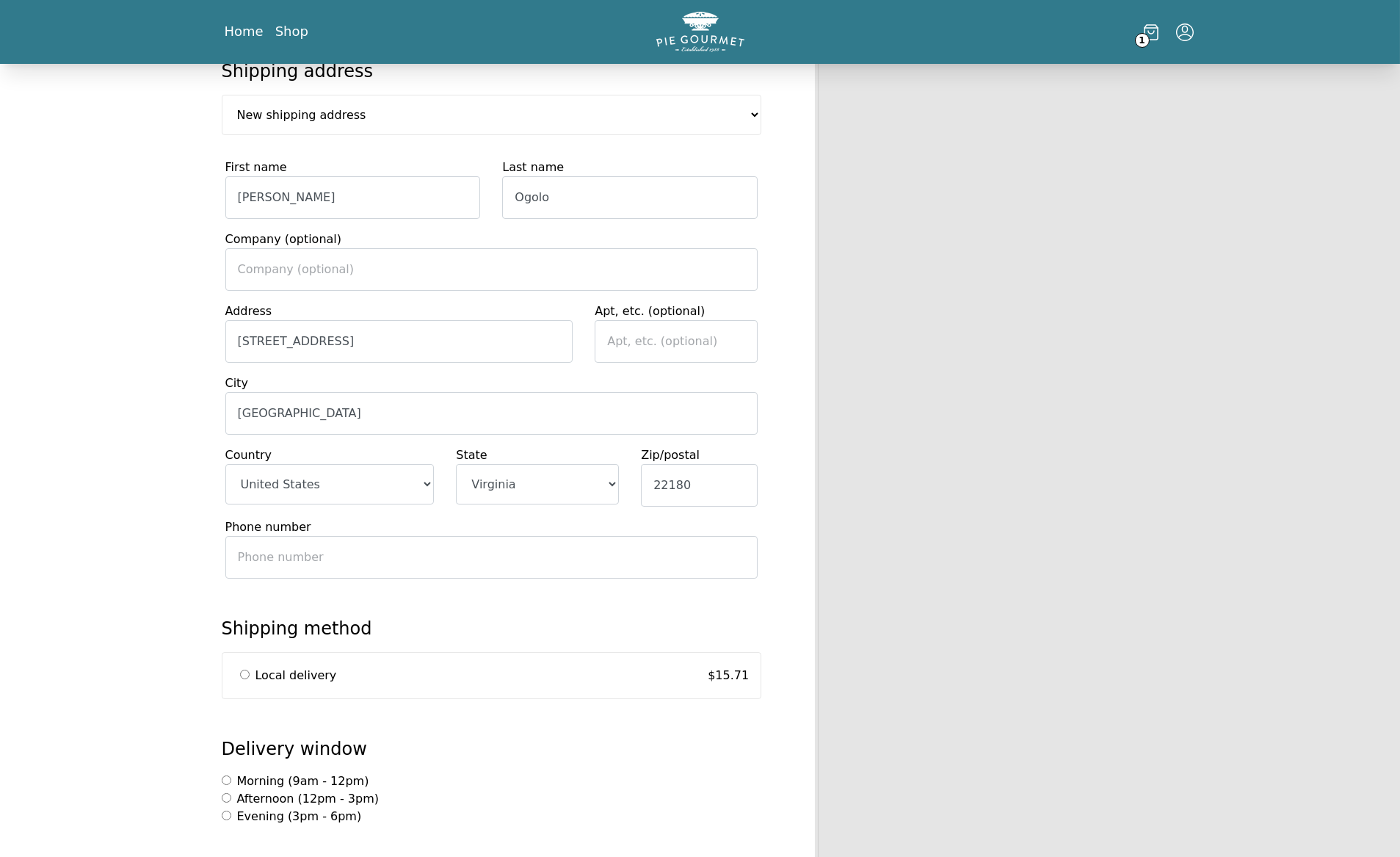
scroll to position [294, 0]
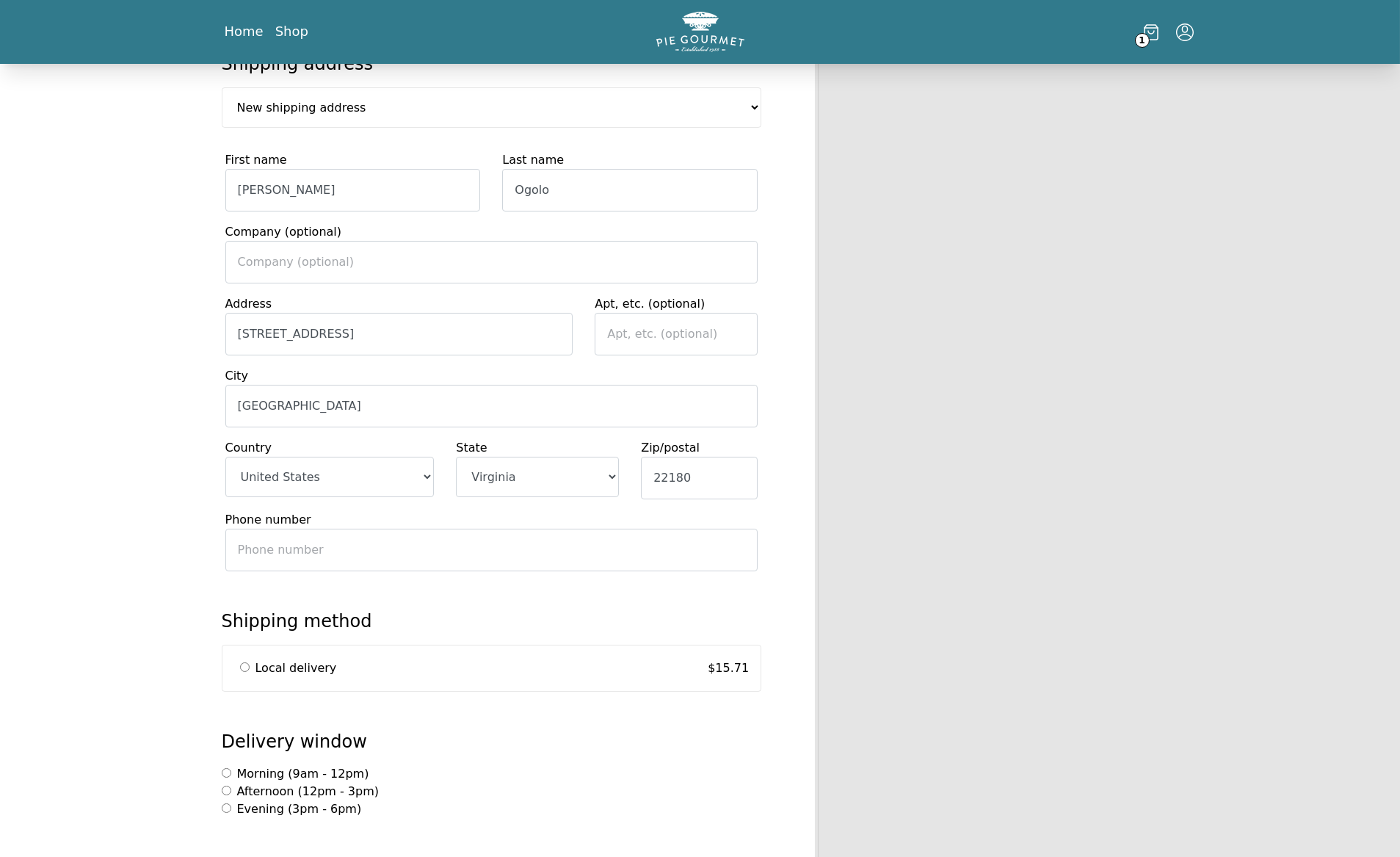
click at [500, 529] on input "Phone number" at bounding box center [492, 550] width 533 height 43
click at [354, 646] on link "Local delivery $ 15.71" at bounding box center [492, 668] width 539 height 46
radio input "true"
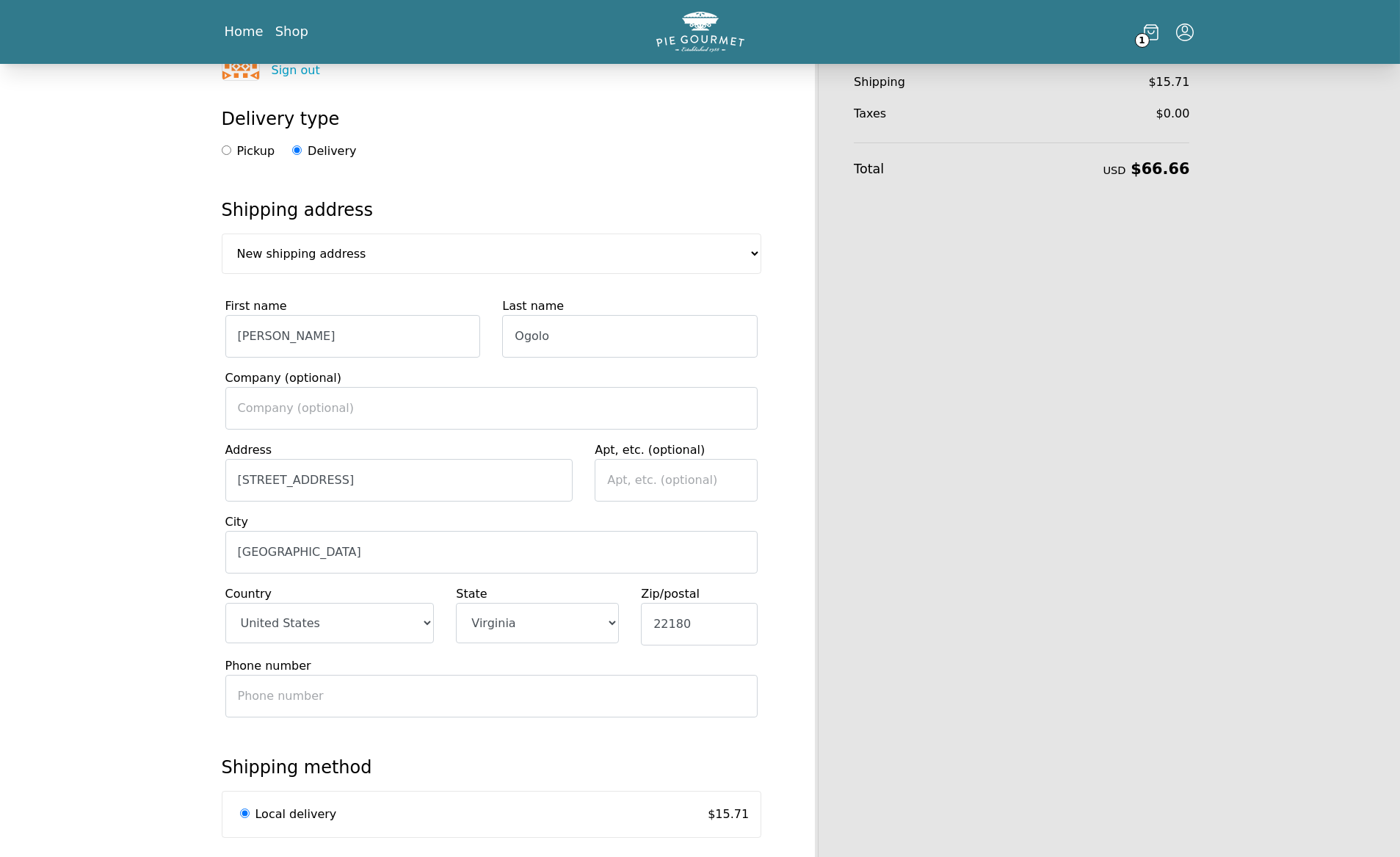
scroll to position [177, 0]
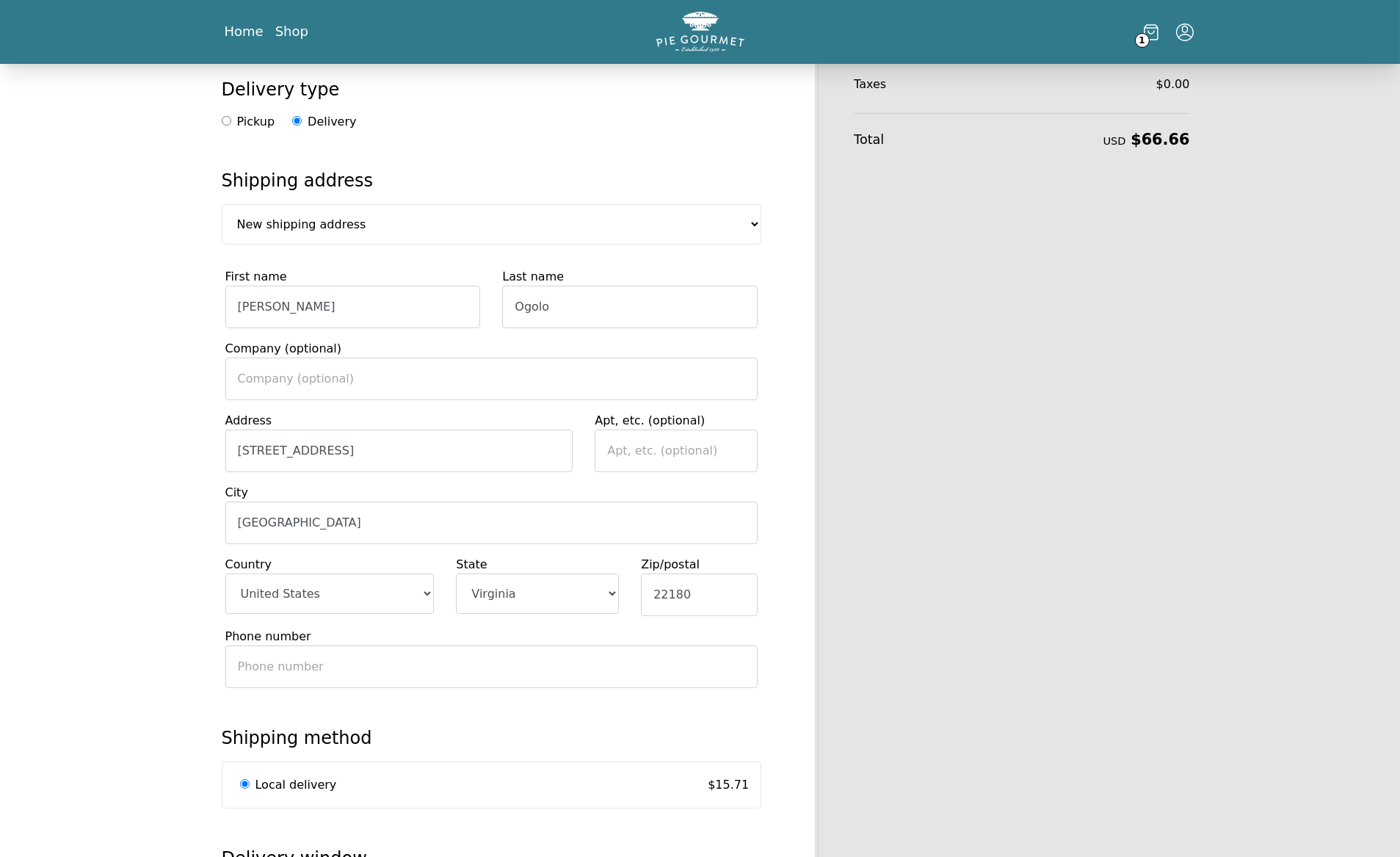
click at [297, 646] on input "Phone number" at bounding box center [492, 667] width 533 height 43
type input "7034892424"
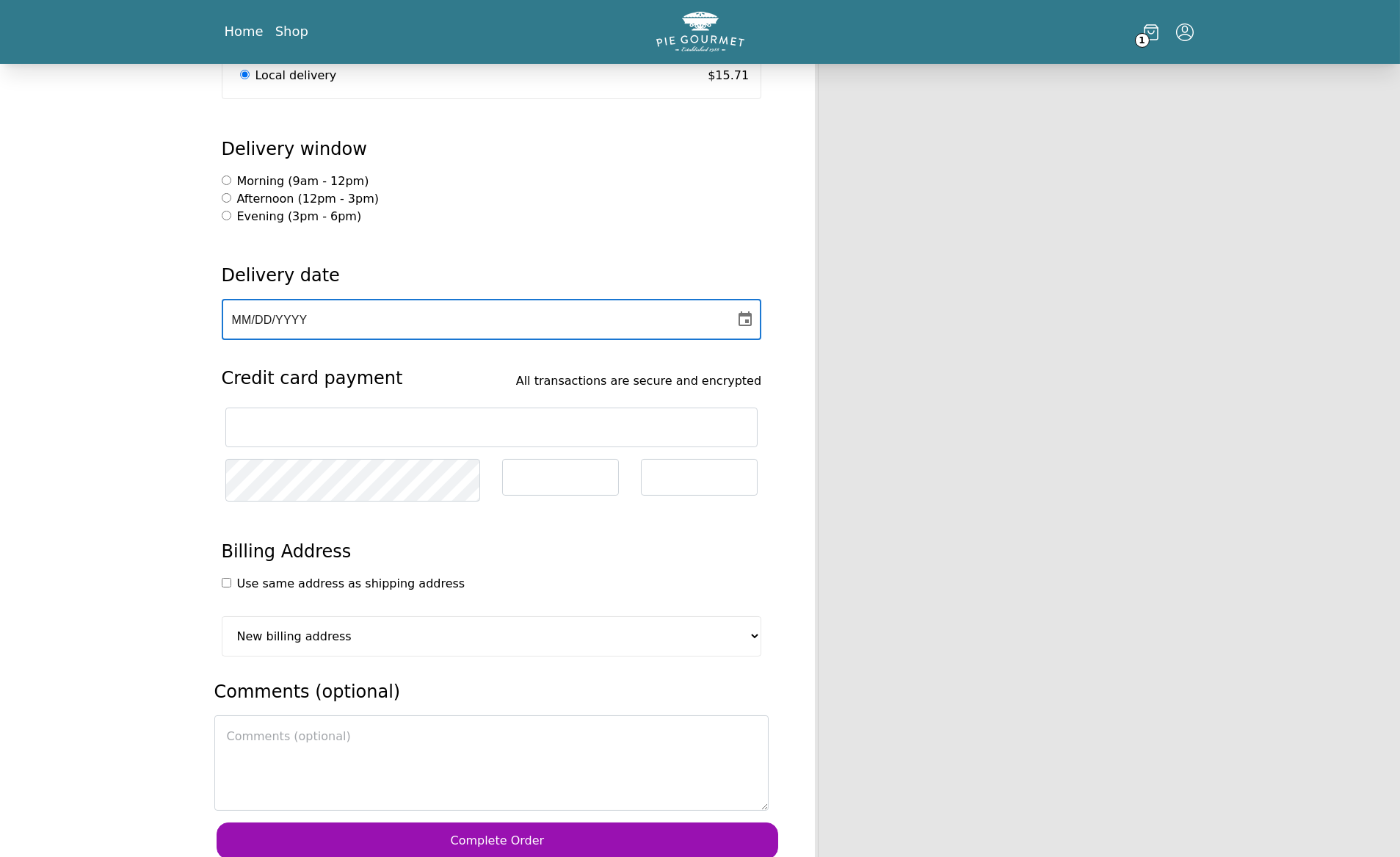
scroll to position [869, 0]
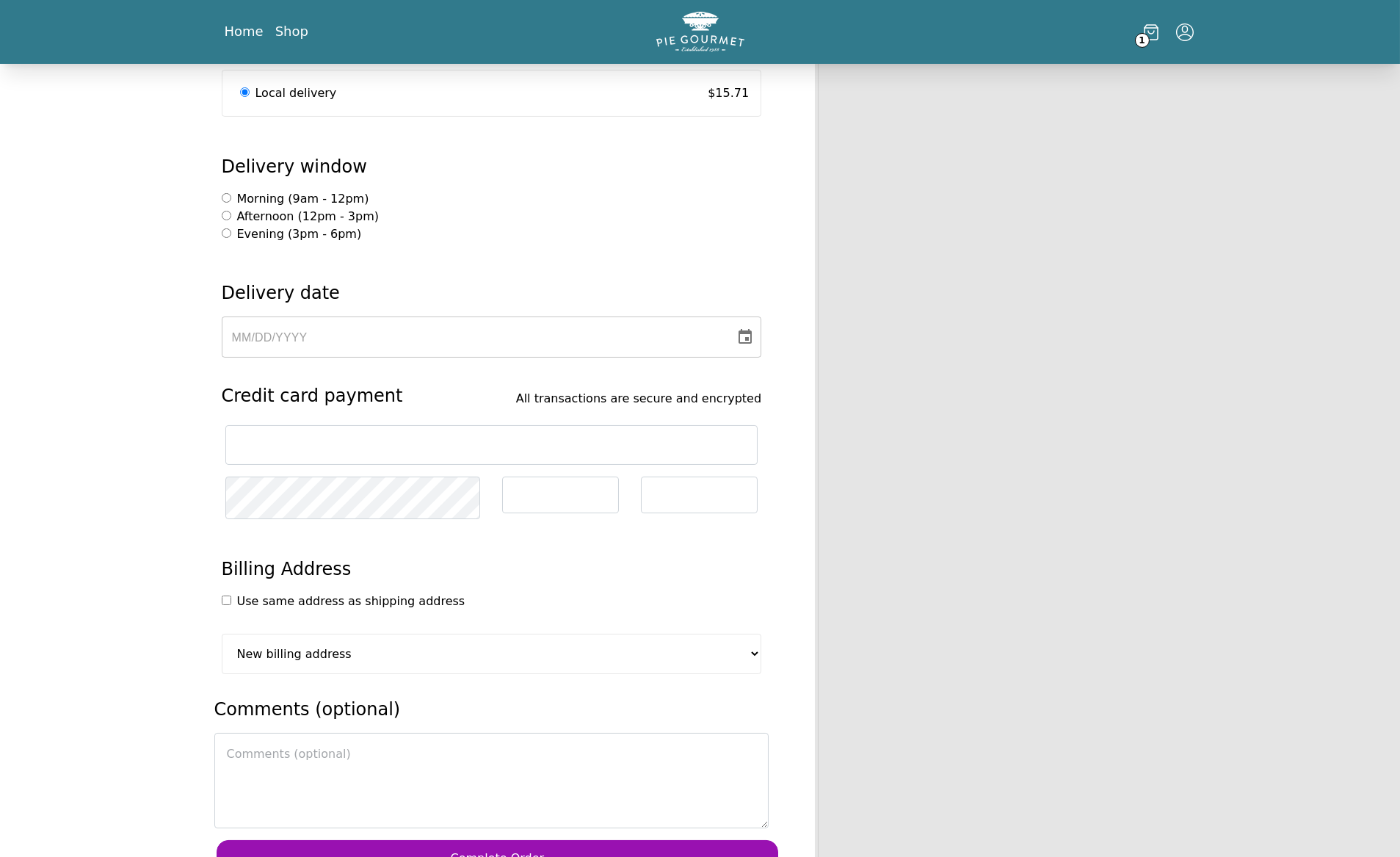
click at [599, 425] on div at bounding box center [492, 445] width 533 height 39
click at [519, 592] on section "Use same address as shipping address" at bounding box center [491, 601] width 540 height 18
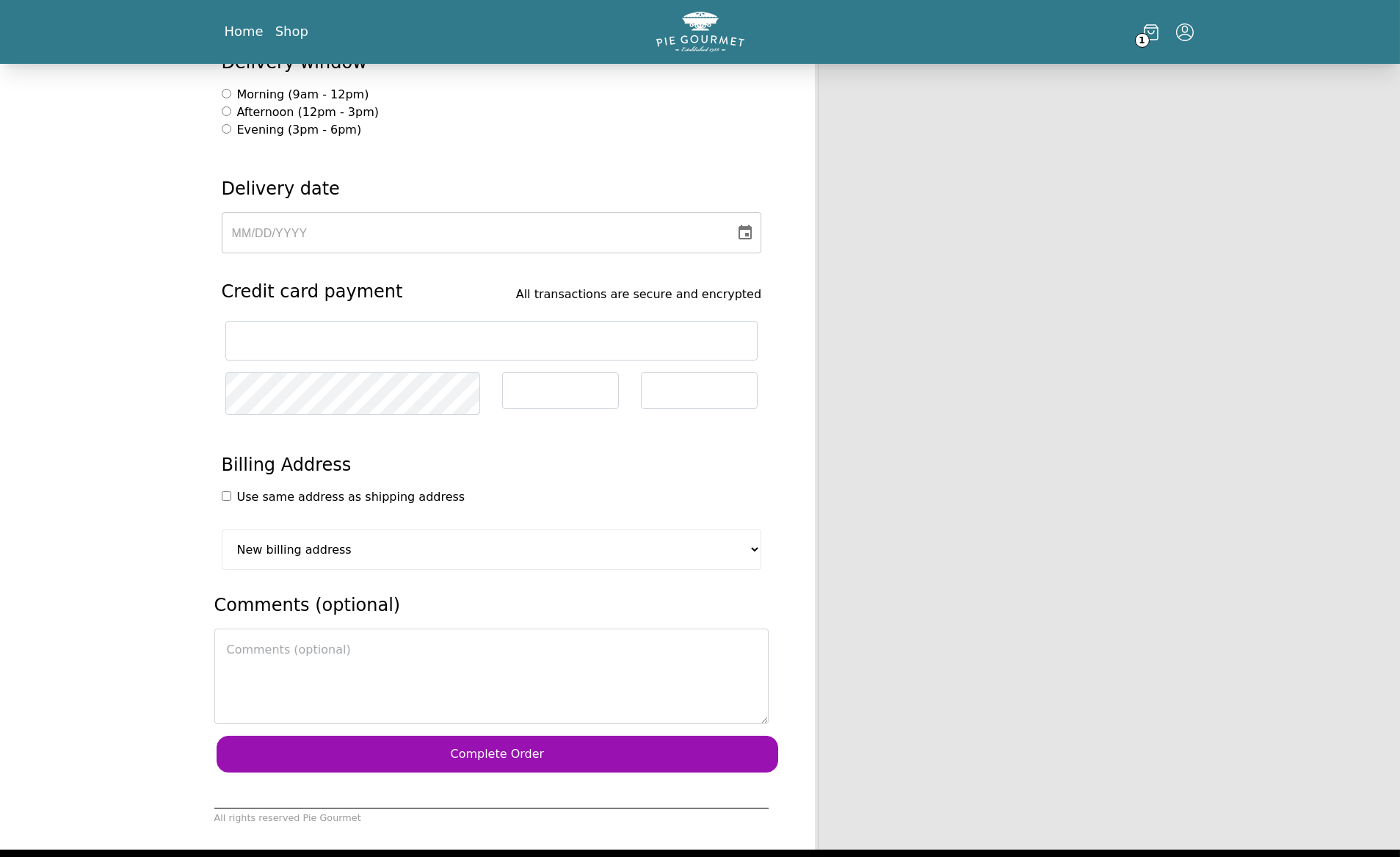
scroll to position [1037, 0]
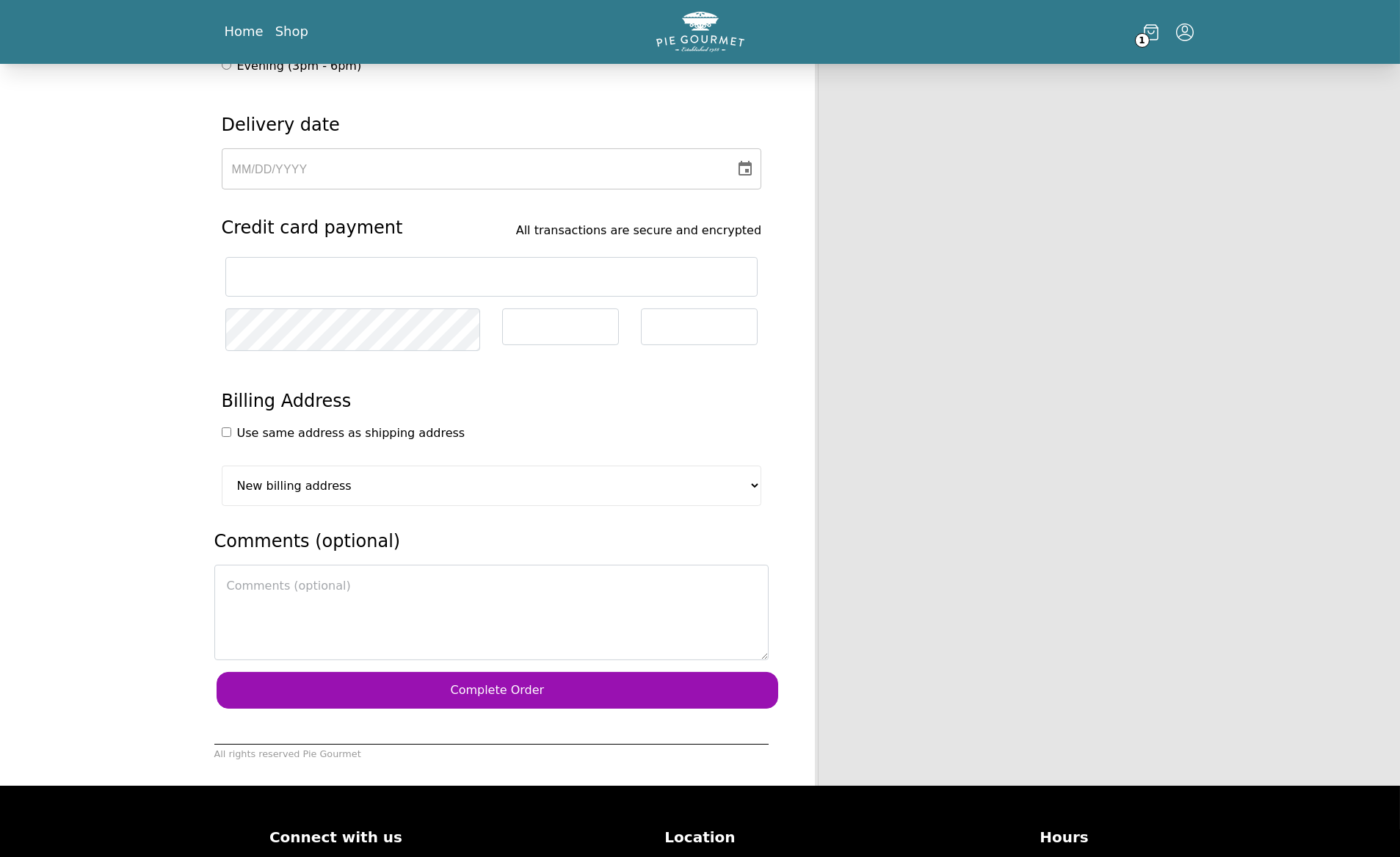
click at [570, 435] on section "Billing Address Use same address as shipping address New billing address Dough …" at bounding box center [492, 440] width 563 height 132
select select "1"
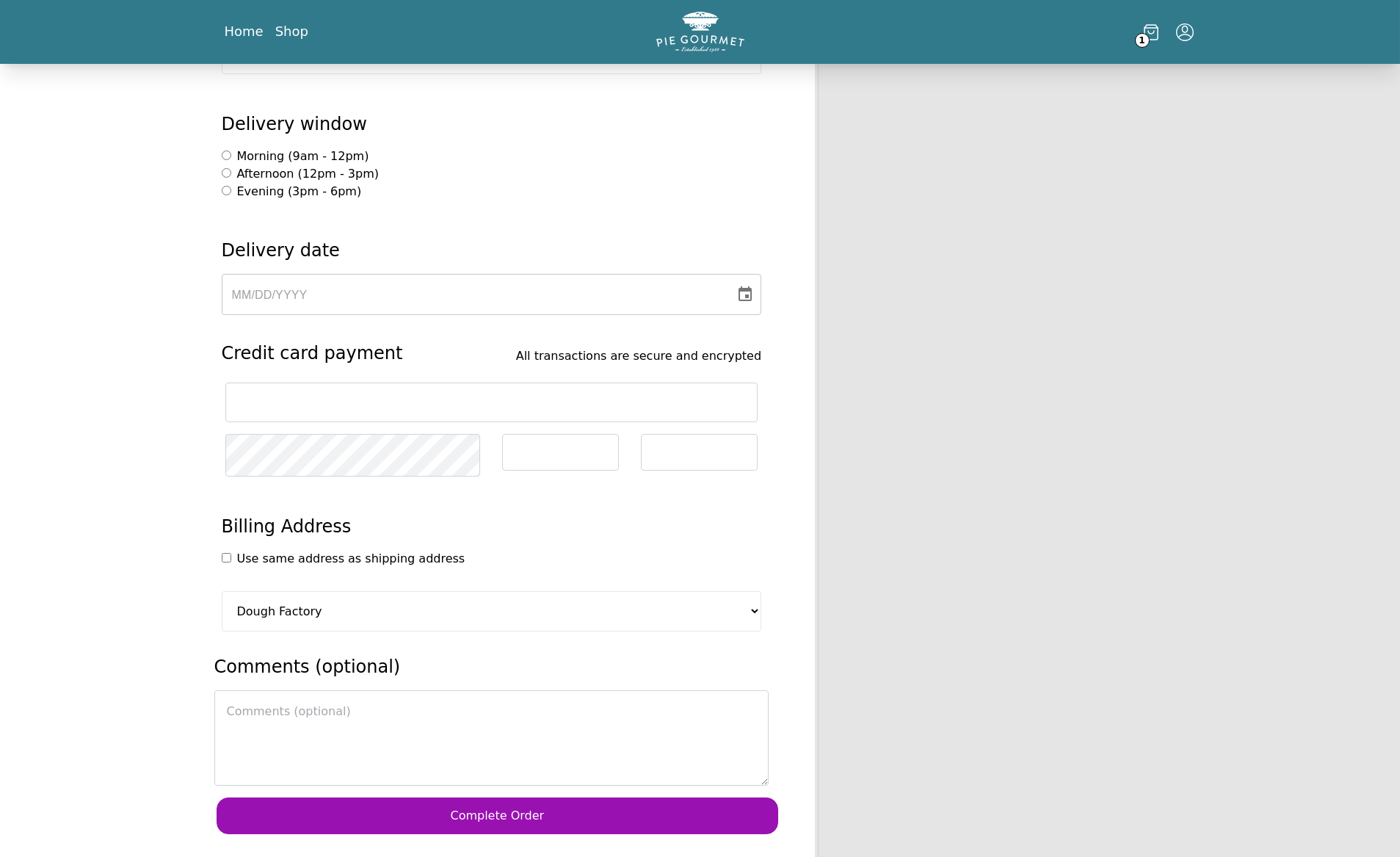
scroll to position [940, 0]
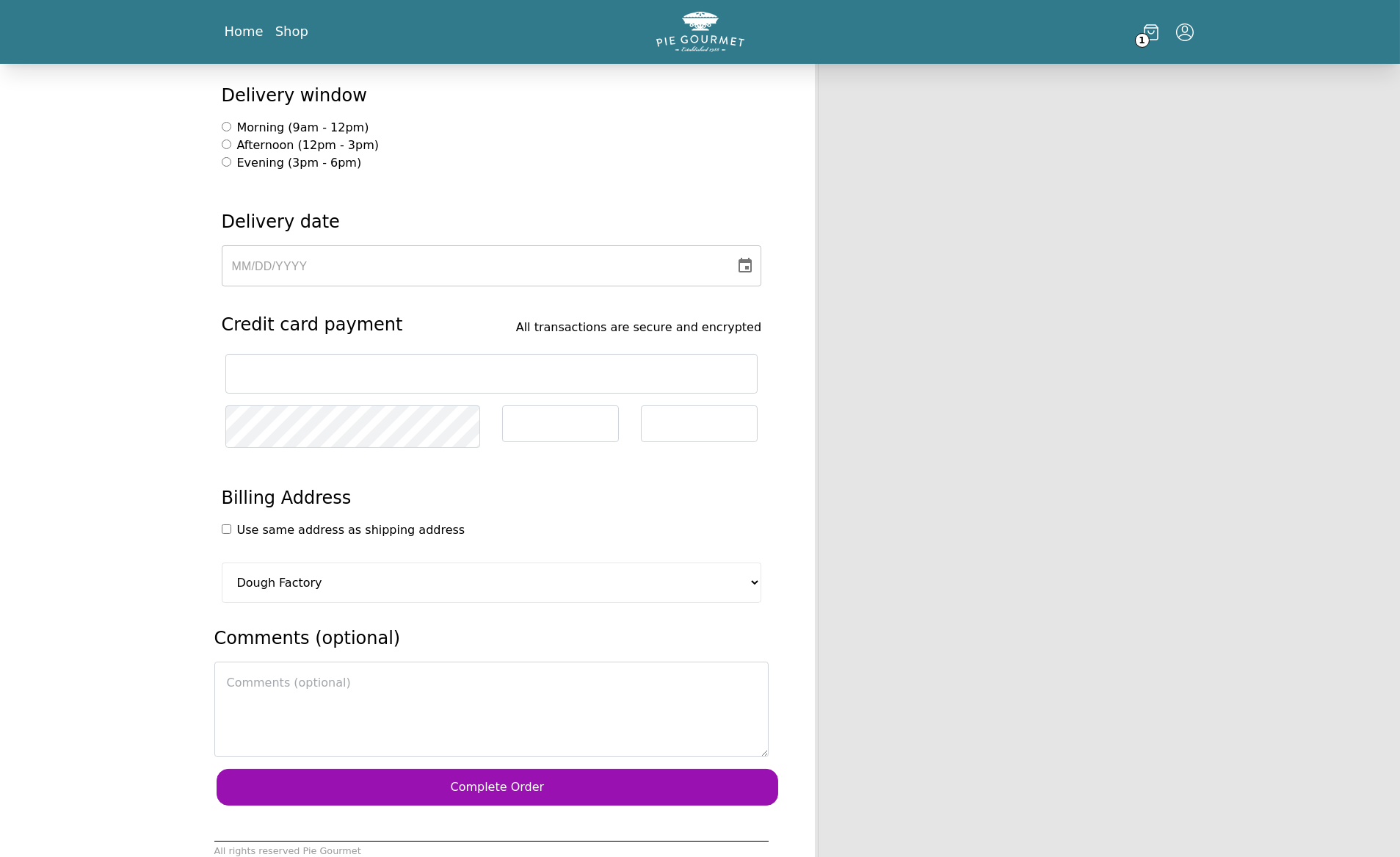
click at [412, 522] on section "Use same address as shipping address" at bounding box center [491, 531] width 540 height 18
click at [226, 525] on input "checkbox" at bounding box center [227, 530] width 10 height 10
checkbox input "true"
select select "-1"
click at [706, 668] on textarea at bounding box center [491, 709] width 555 height 96
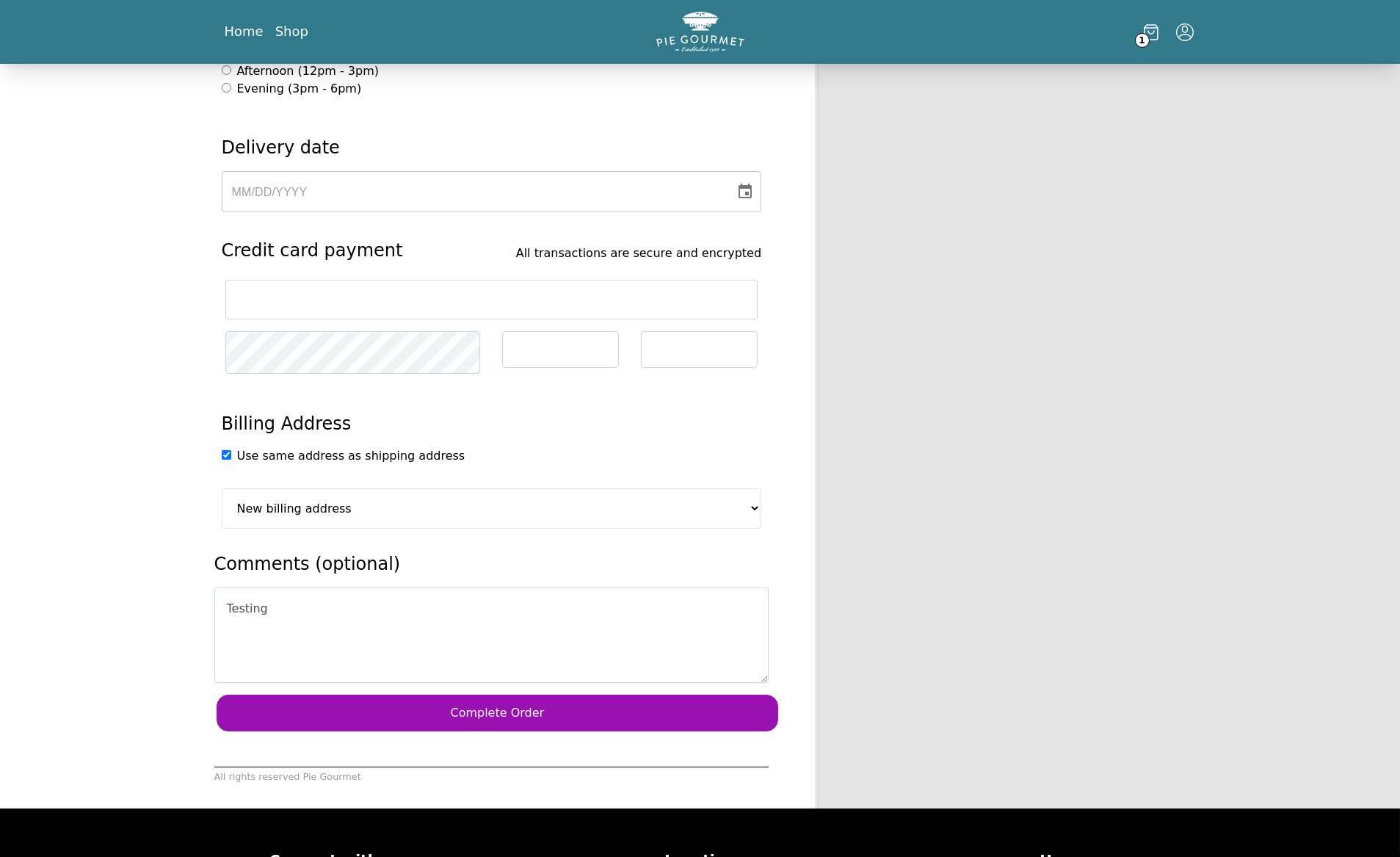
scroll to position [1015, 0]
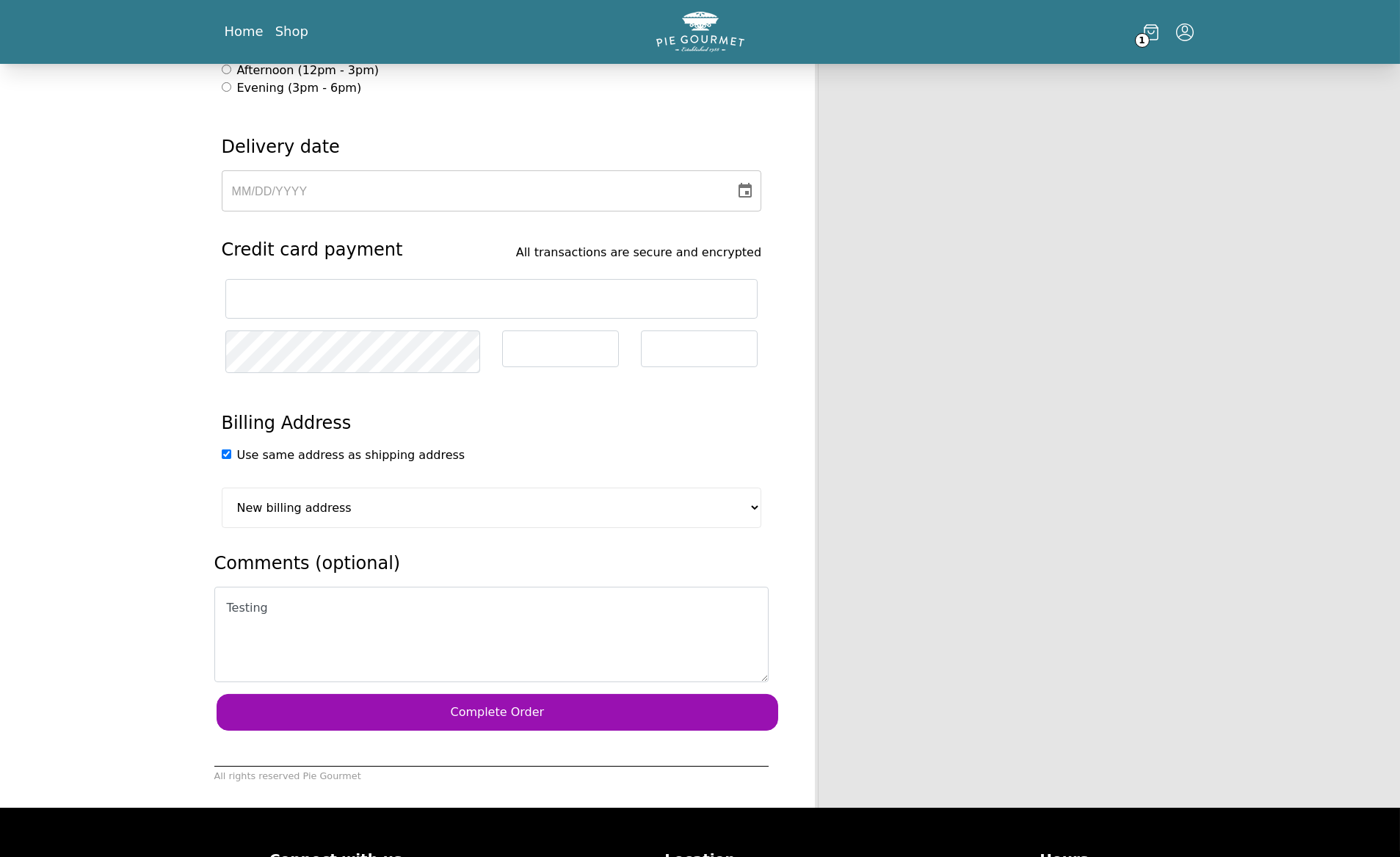
type textarea "Testing"
click at [484, 694] on button "Complete Order" at bounding box center [498, 712] width 563 height 37
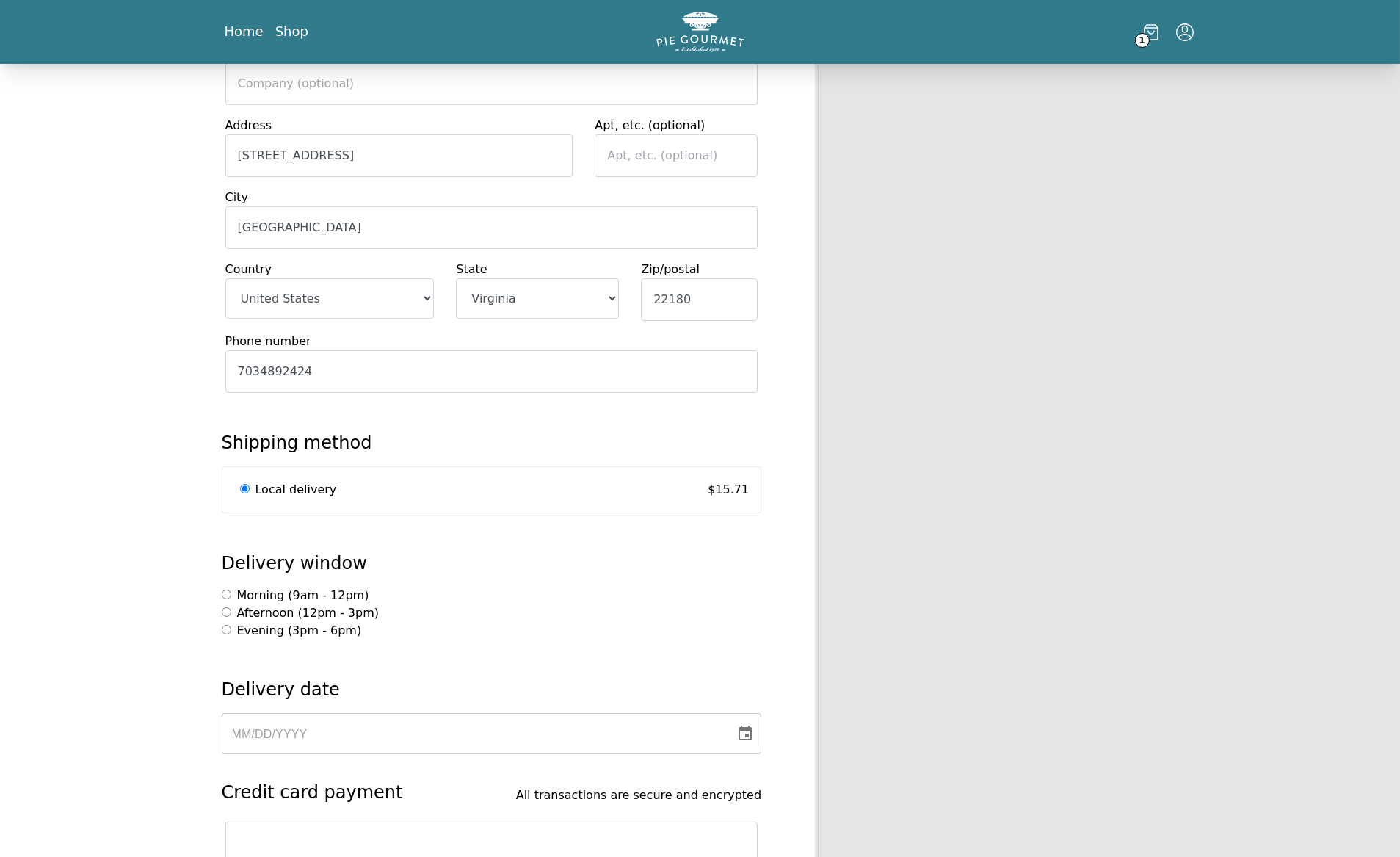
scroll to position [468, 0]
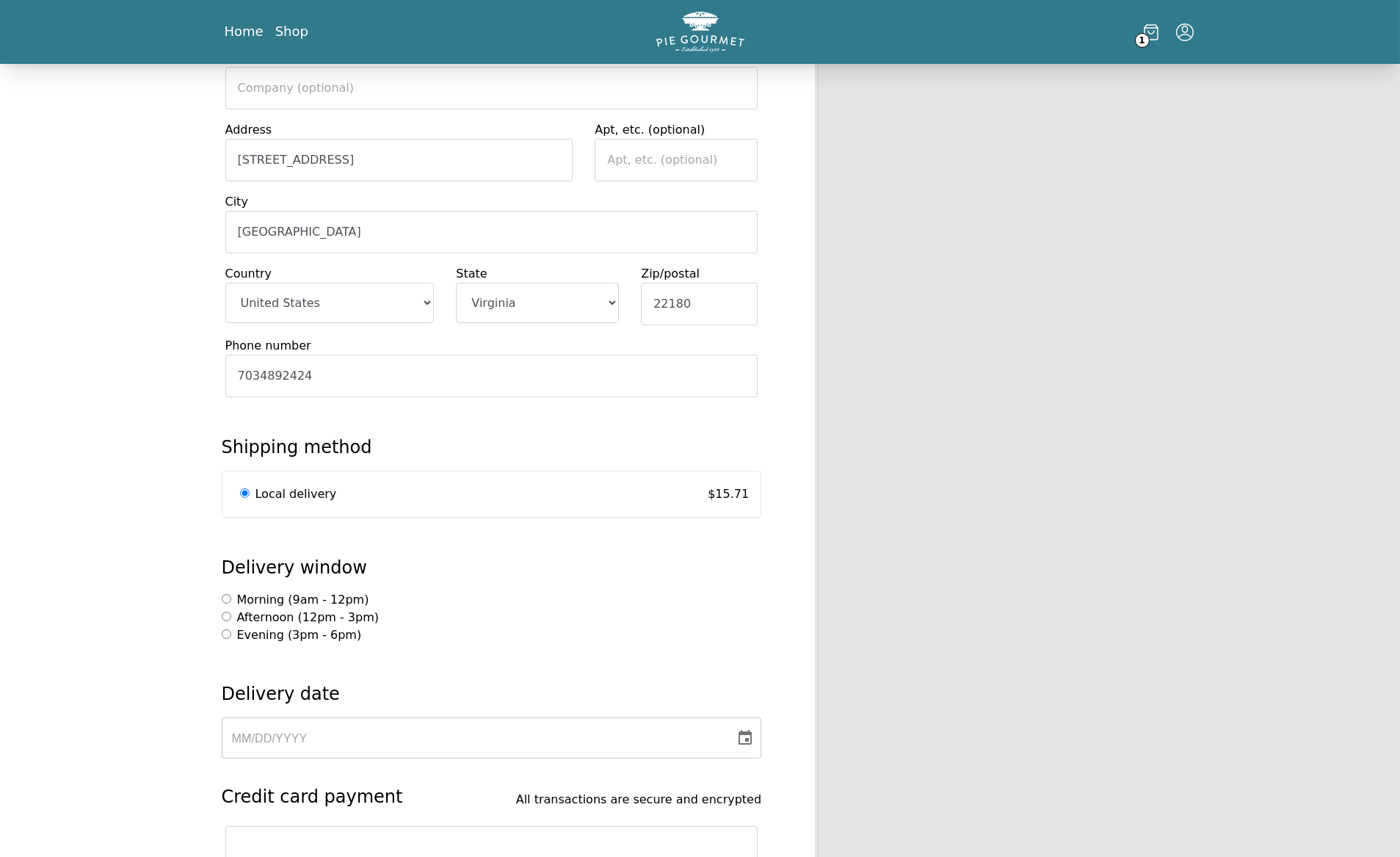
click at [306, 592] on label "Morning (9am - 12pm)" at bounding box center [295, 599] width 148 height 14
click at [232, 594] on input "Morning (9am - 12pm)" at bounding box center [227, 599] width 10 height 10
radio input "true"
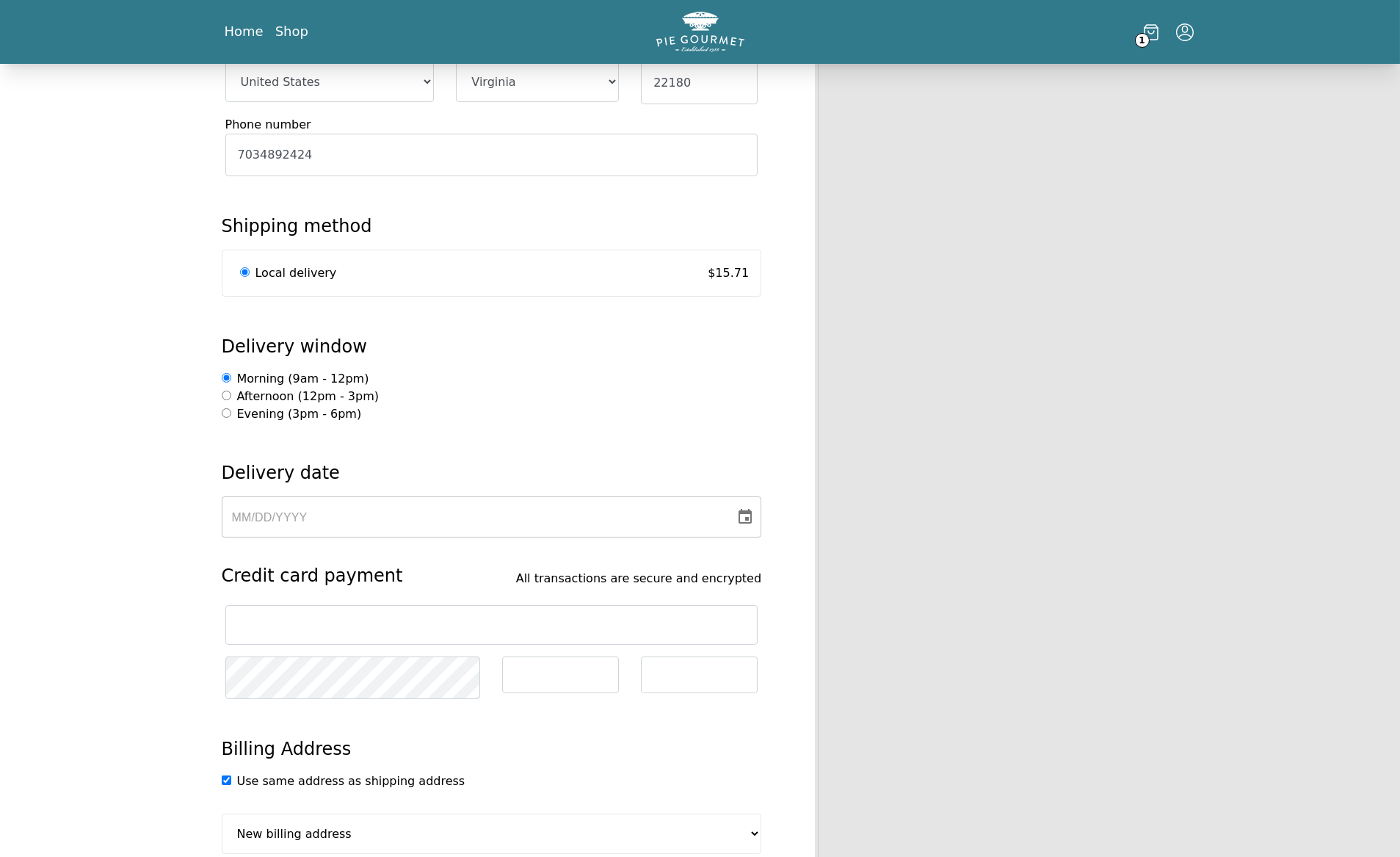
scroll to position [719, 0]
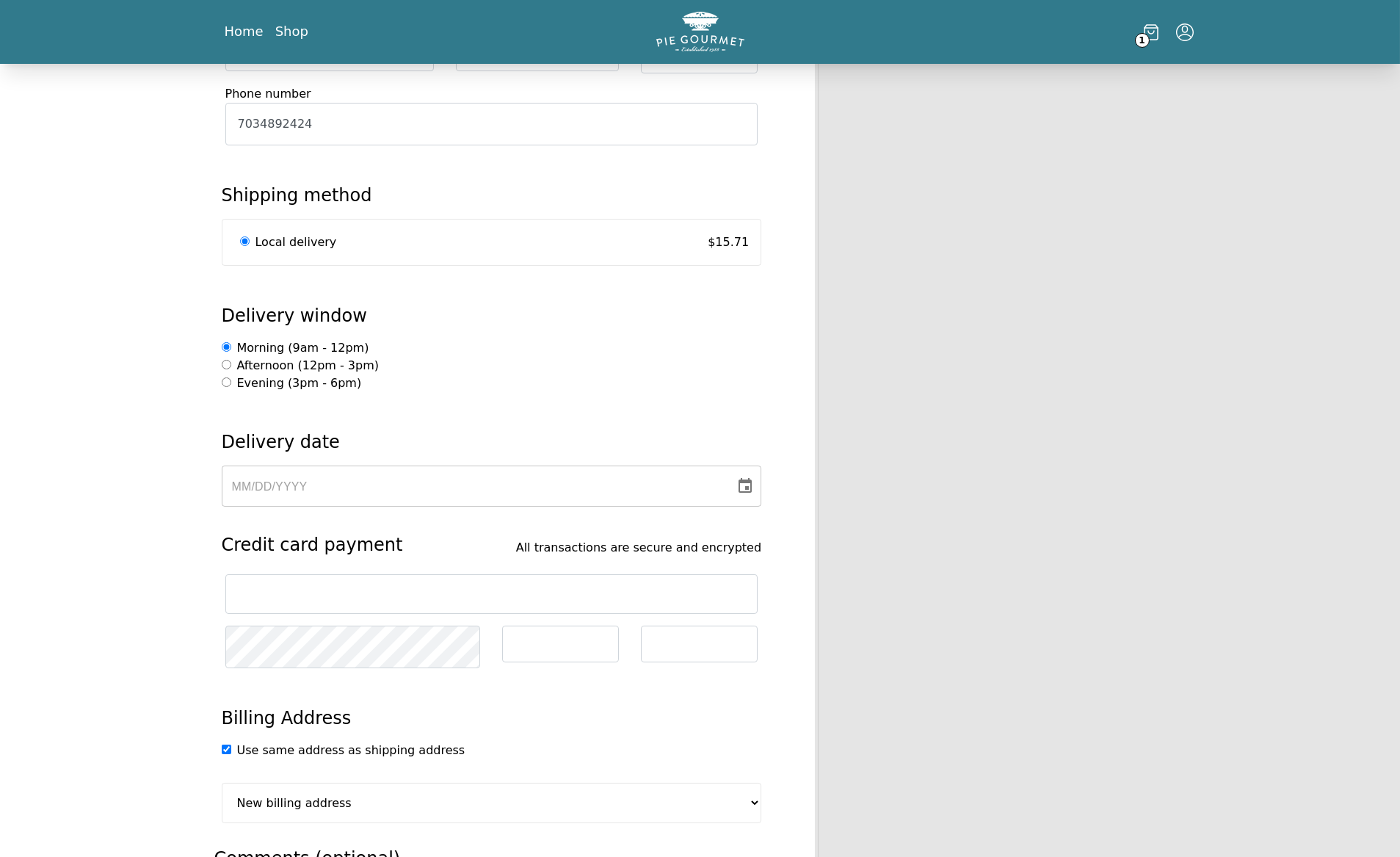
click at [419, 482] on div "Pie Gourmet Customer information [PERSON_NAME] ( [EMAIL_ADDRESS][DOMAIN_NAME] )…" at bounding box center [491, 224] width 584 height 1759
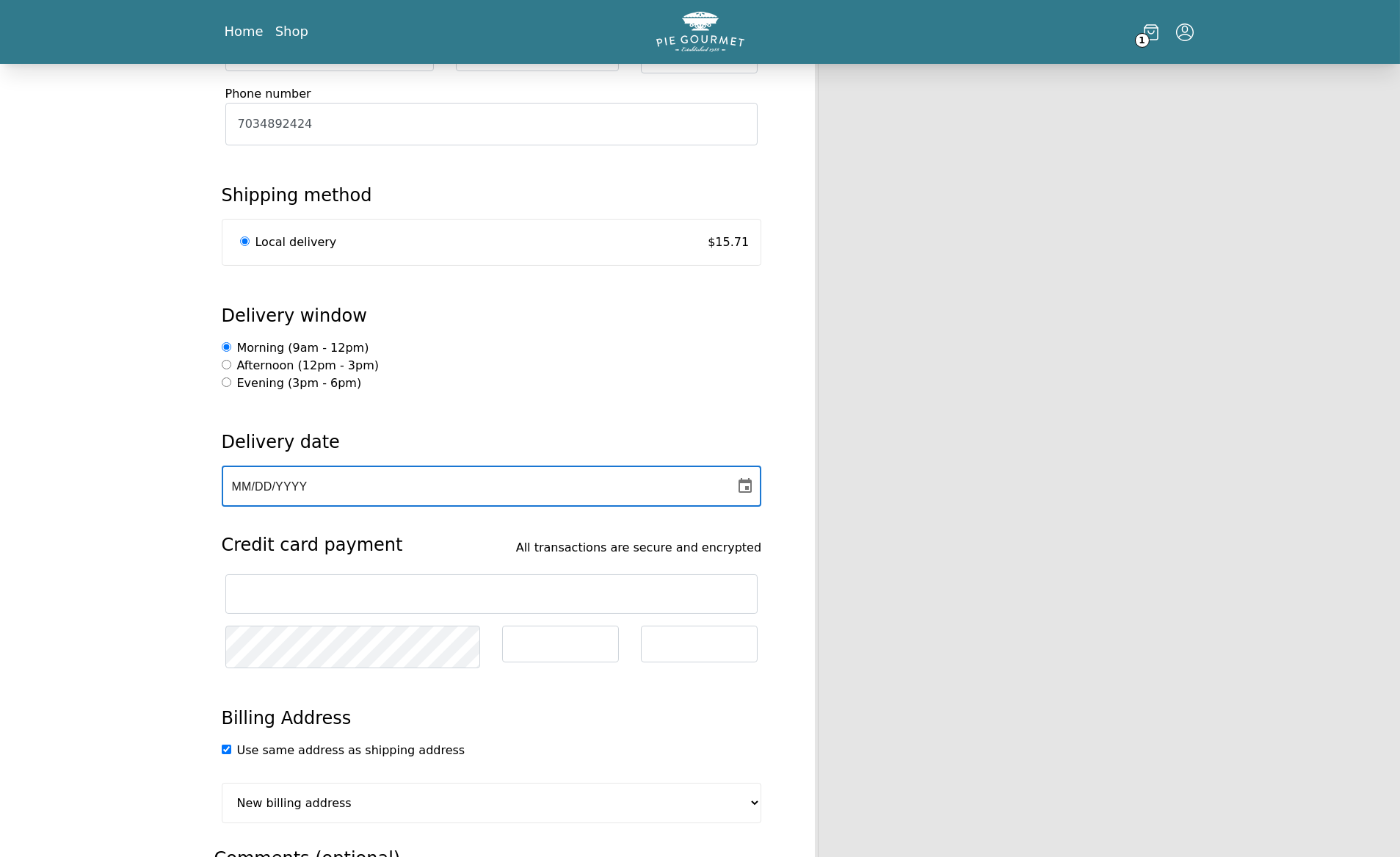
click at [413, 465] on div "MM / DD / YYYY" at bounding box center [478, 486] width 493 height 41
click at [371, 465] on div "MM / DD / YYYY" at bounding box center [478, 486] width 493 height 41
click at [737, 477] on icon "Choose date" at bounding box center [745, 486] width 18 height 18
click at [438, 498] on icon "Next month" at bounding box center [433, 503] width 18 height 18
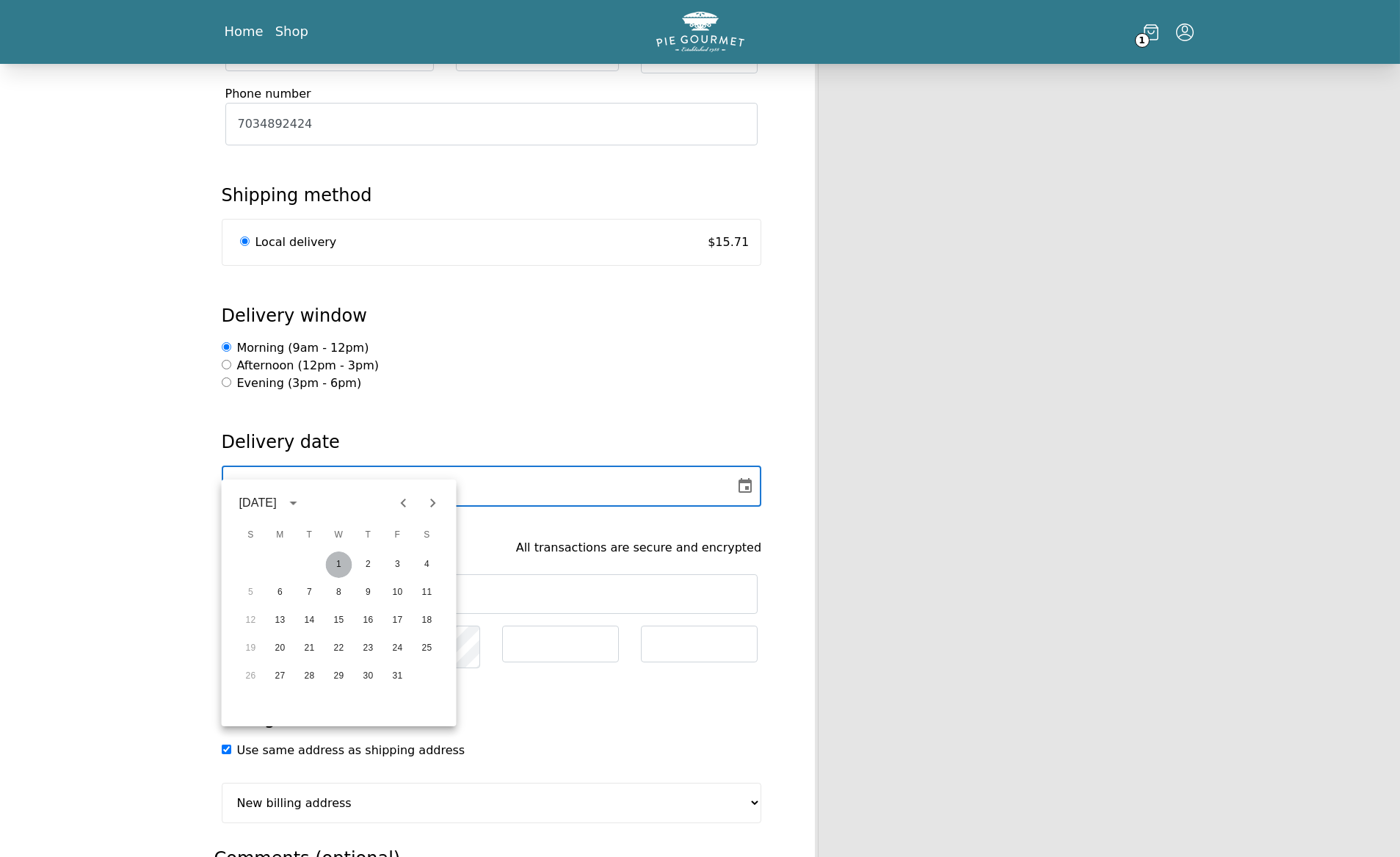
click at [335, 567] on button "1" at bounding box center [339, 564] width 26 height 26
type input "[DATE]"
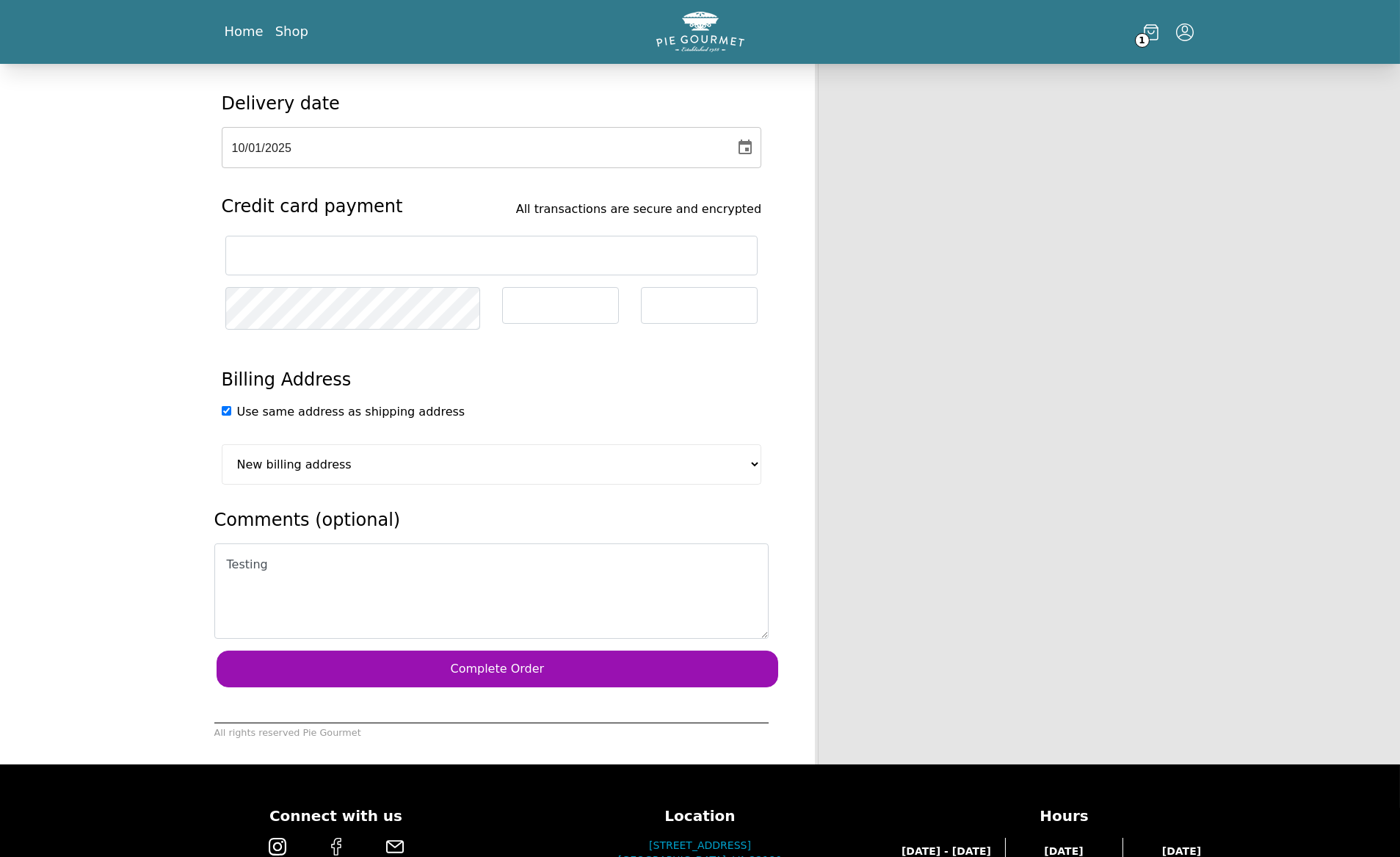
scroll to position [1057, 0]
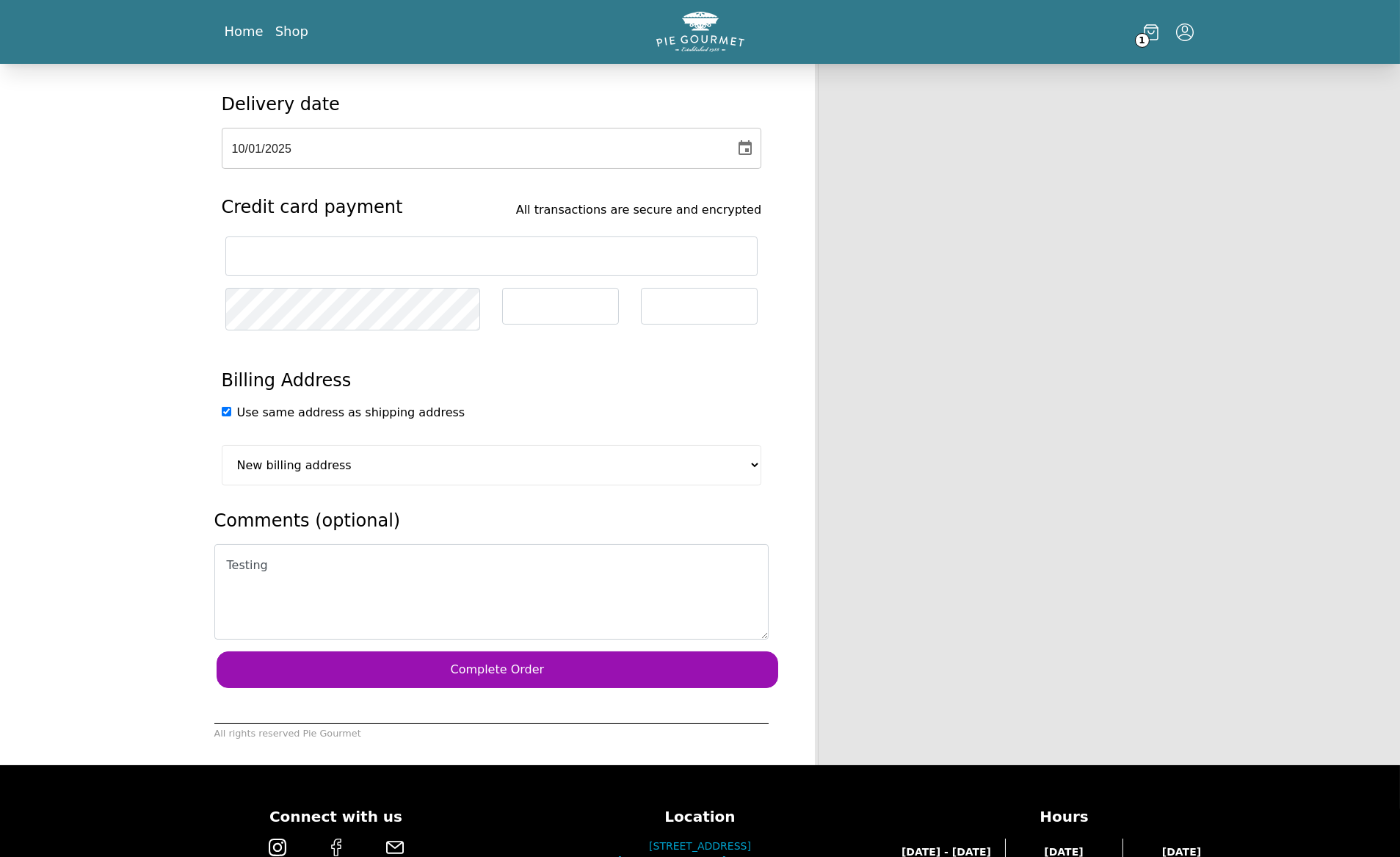
click at [728, 652] on button "Complete Order" at bounding box center [498, 670] width 563 height 37
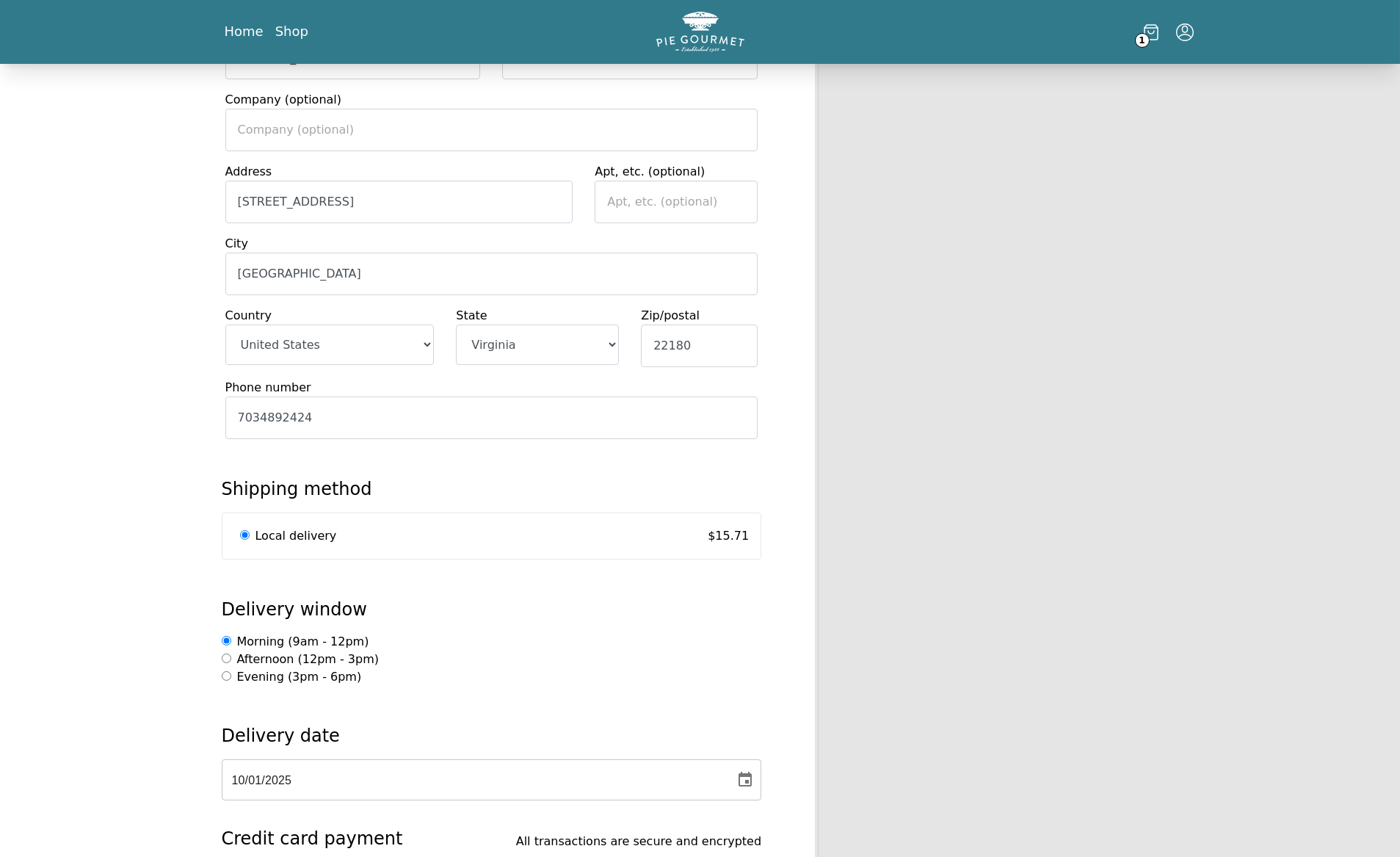
scroll to position [409, 0]
